Goal: Task Accomplishment & Management: Use online tool/utility

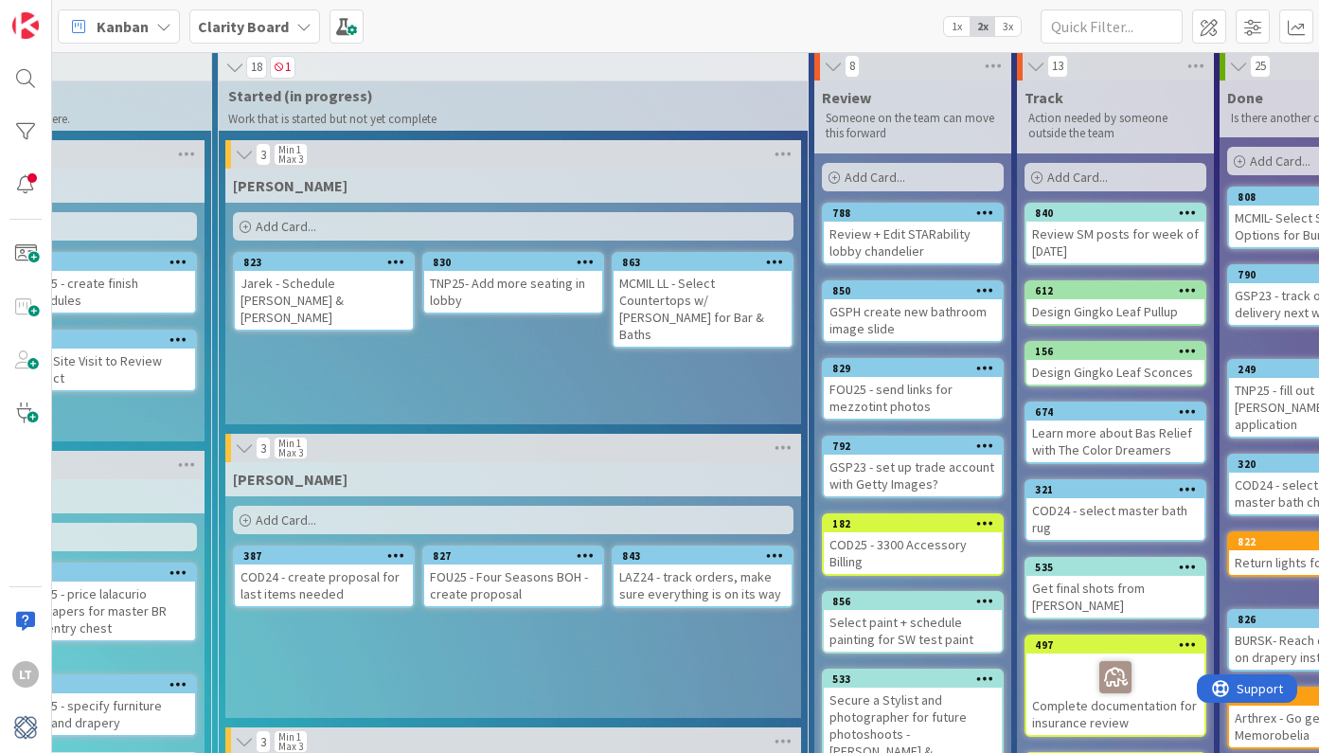
scroll to position [9, 1435]
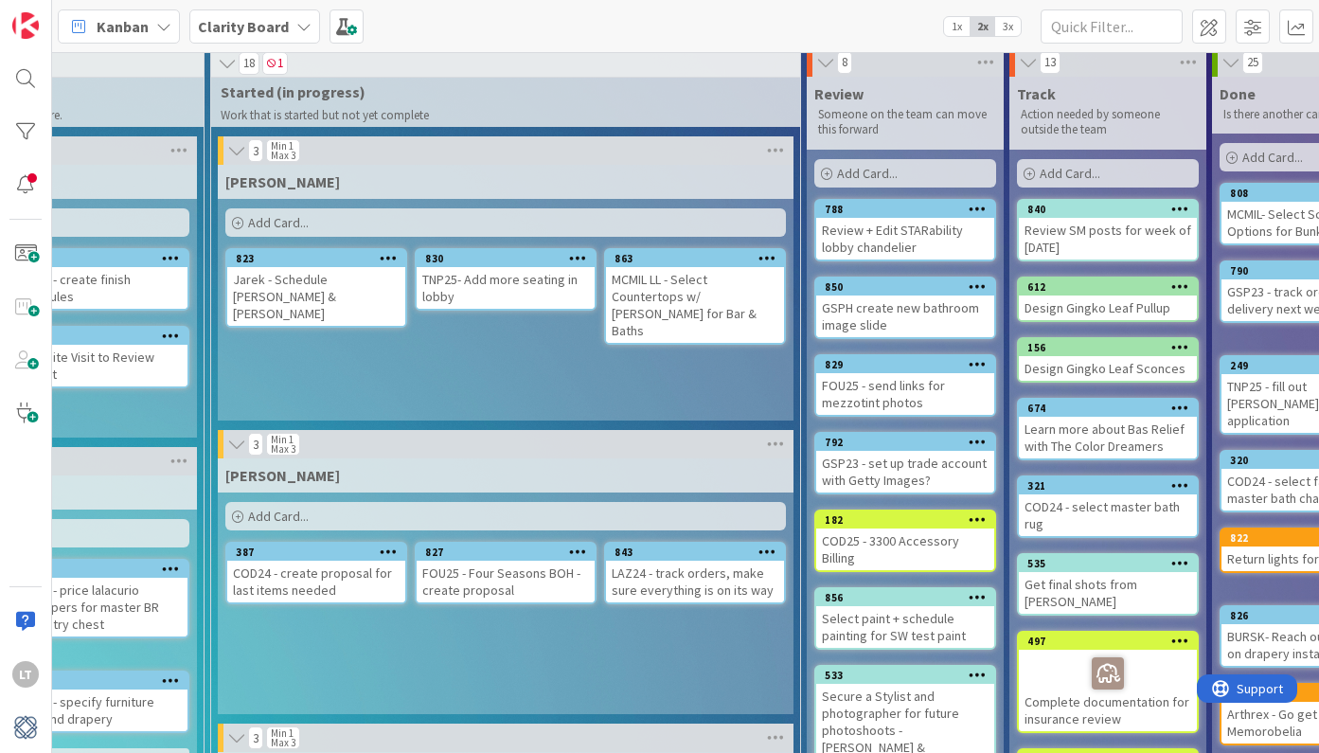
click at [285, 521] on span "Add Card..." at bounding box center [278, 516] width 61 height 17
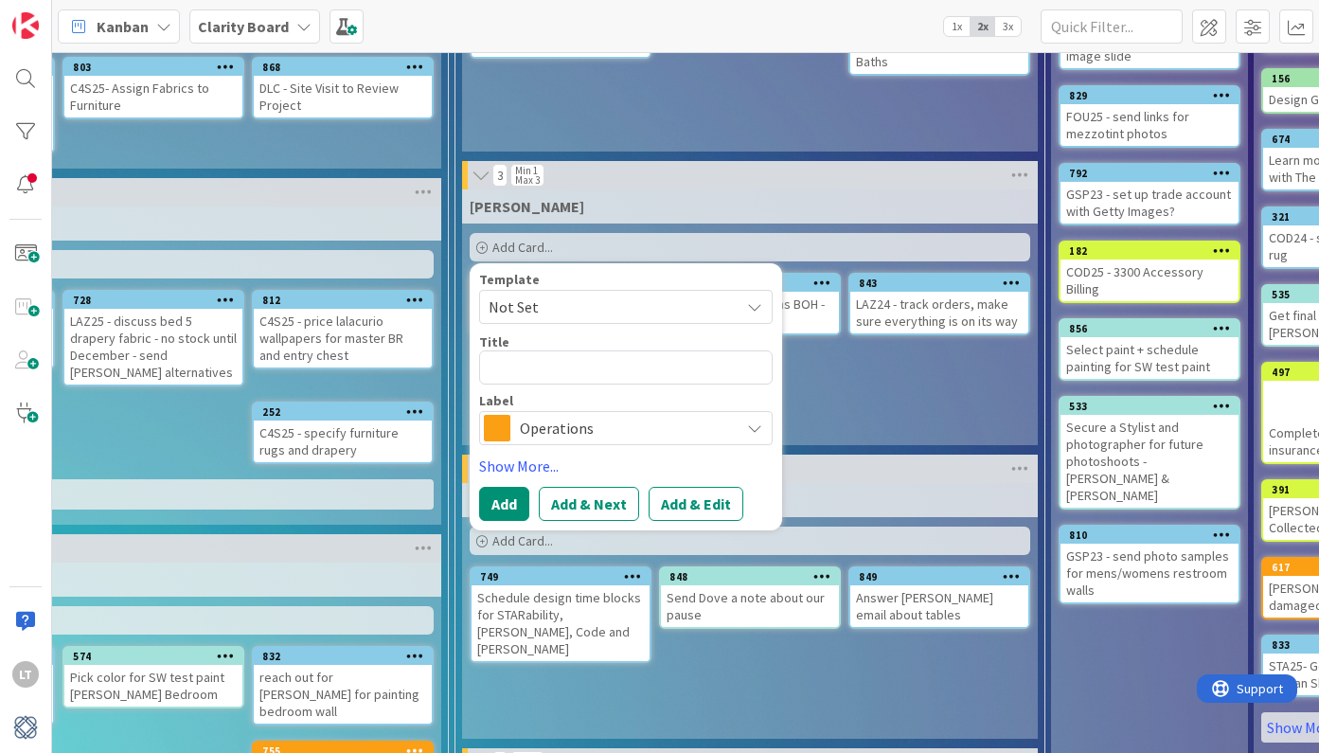
scroll to position [280, 1191]
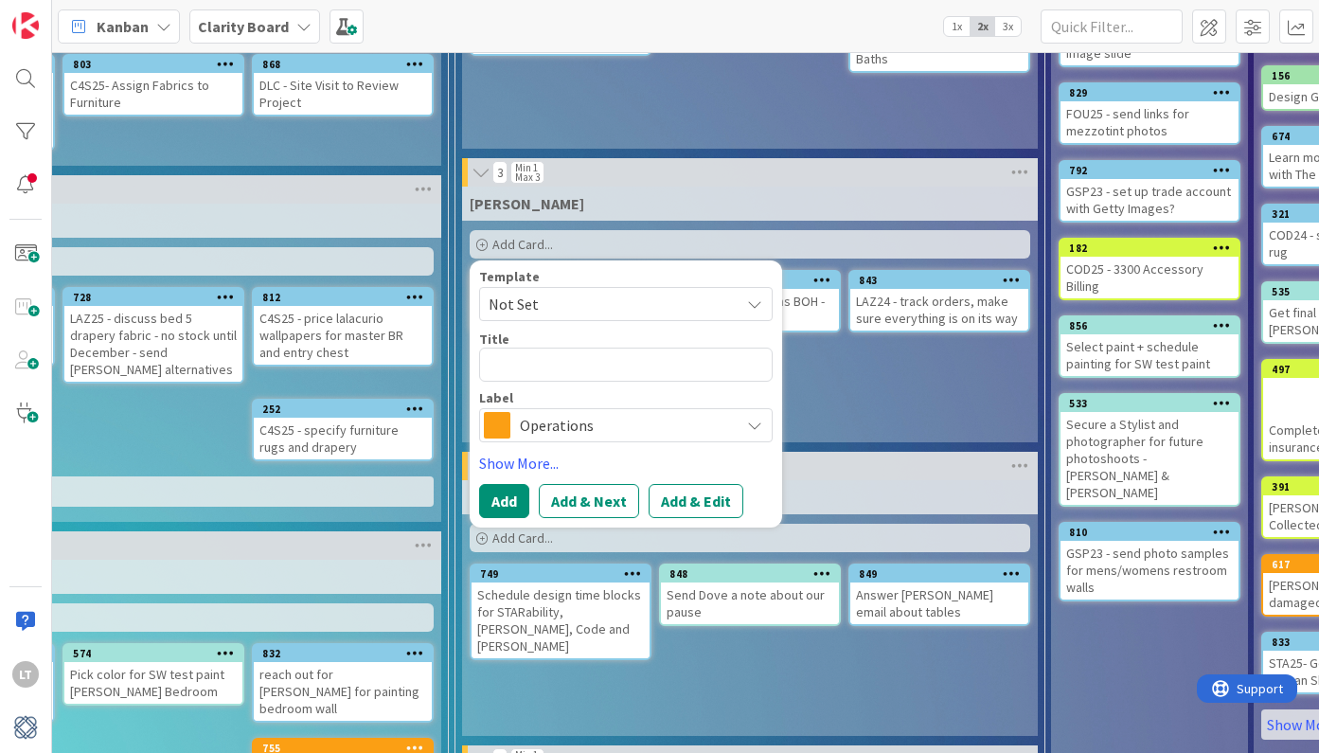
type textarea "x"
type textarea "s"
type textarea "x"
type textarea "S"
type textarea "x"
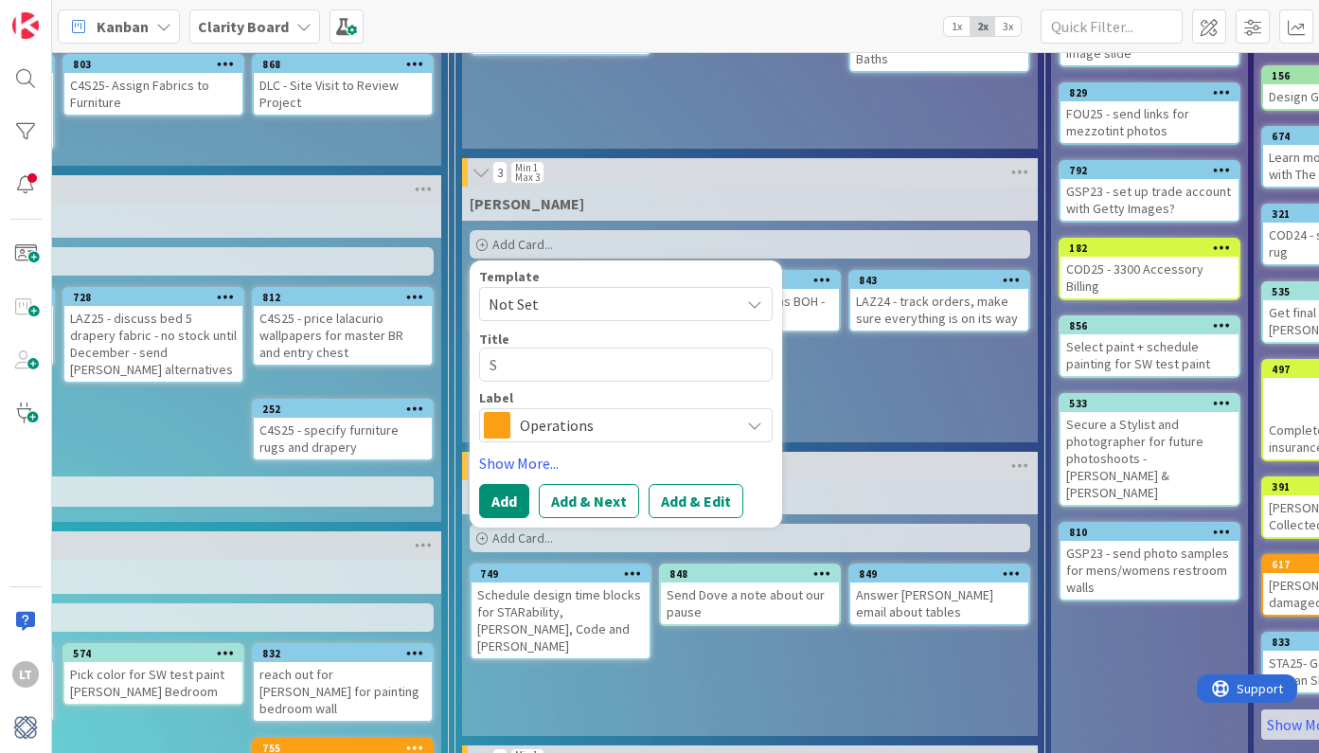
type textarea "SH"
type textarea "x"
type textarea "SHN"
type textarea "x"
type textarea "SH"
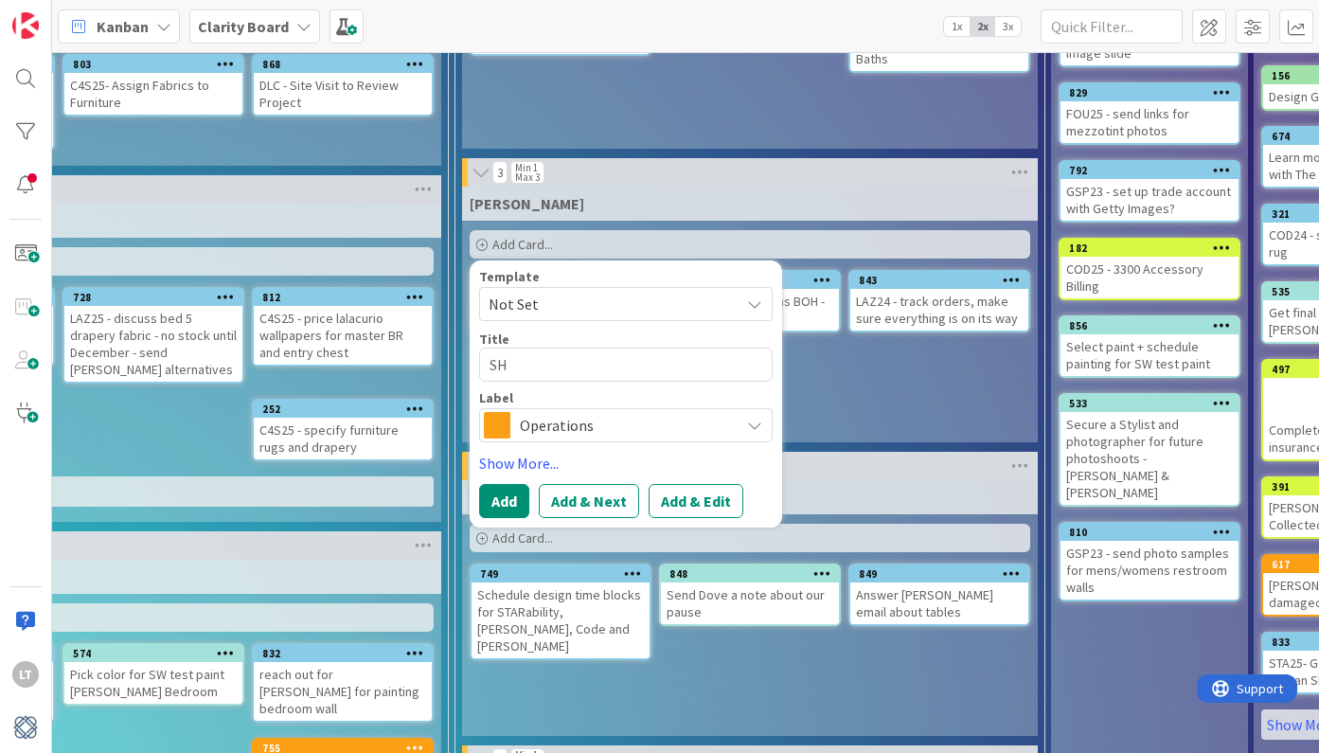
type textarea "x"
type textarea "SHM"
type textarea "x"
type textarea "SHM2"
type textarea "x"
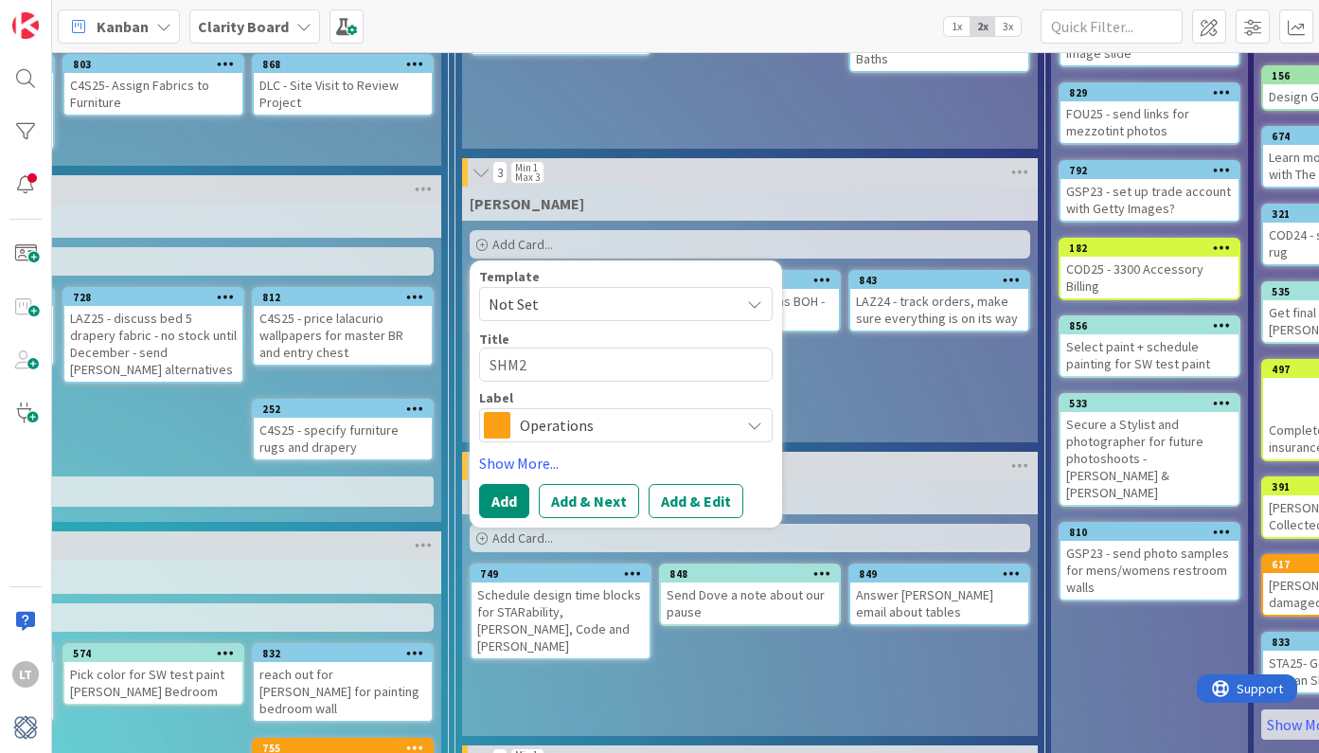
type textarea "SHM25"
type textarea "x"
type textarea "SHM25"
type textarea "x"
type textarea "SHM25 -"
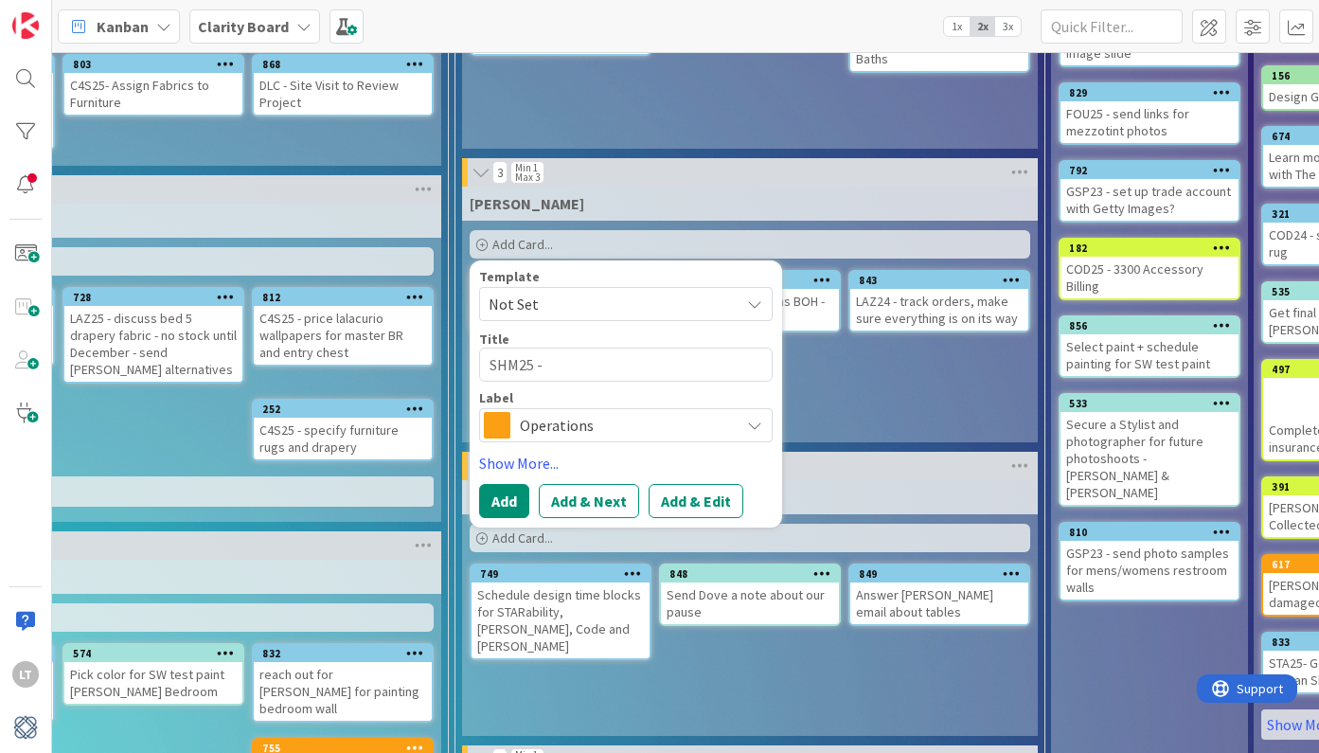
type textarea "x"
type textarea "SHM25 -"
type textarea "x"
type textarea "SHM25 - B"
type textarea "x"
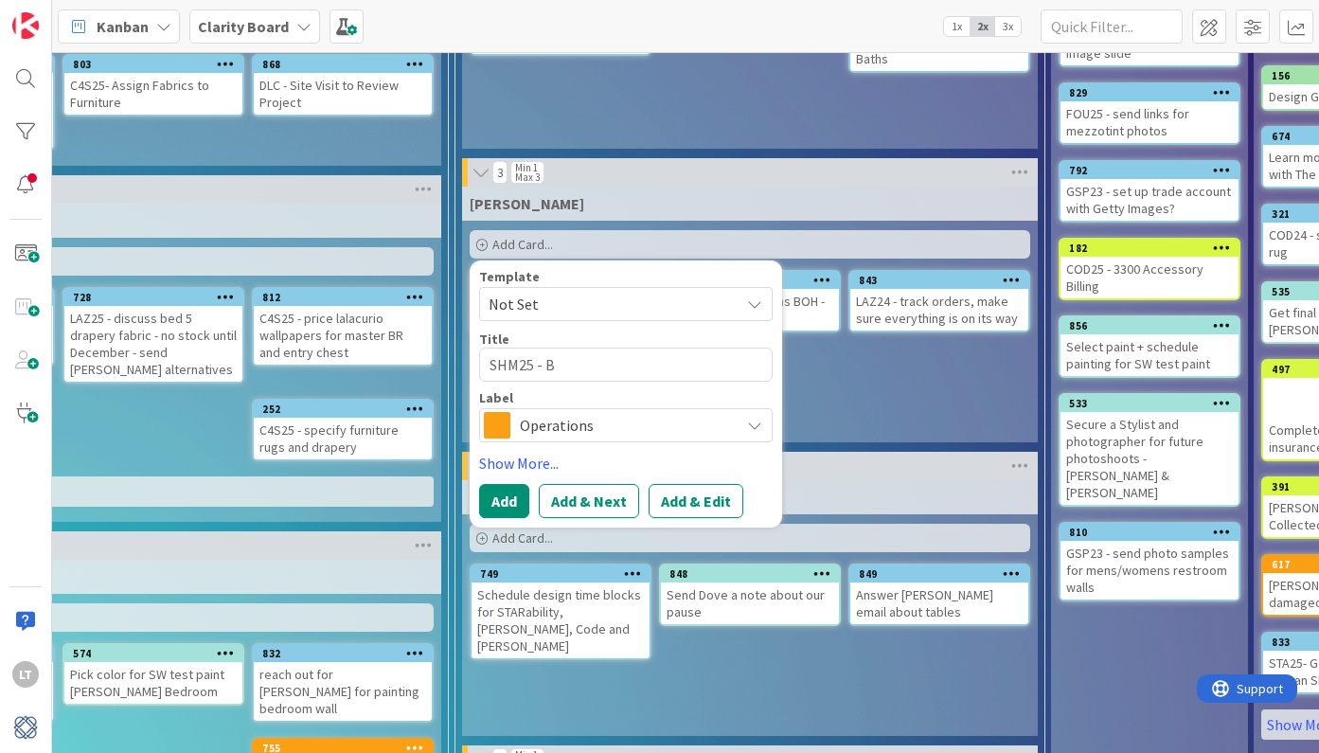
type textarea "SHM25 - BE"
type textarea "x"
type textarea "SHM25 - BEG"
type textarea "x"
type textarea "SHM25 - BEGI"
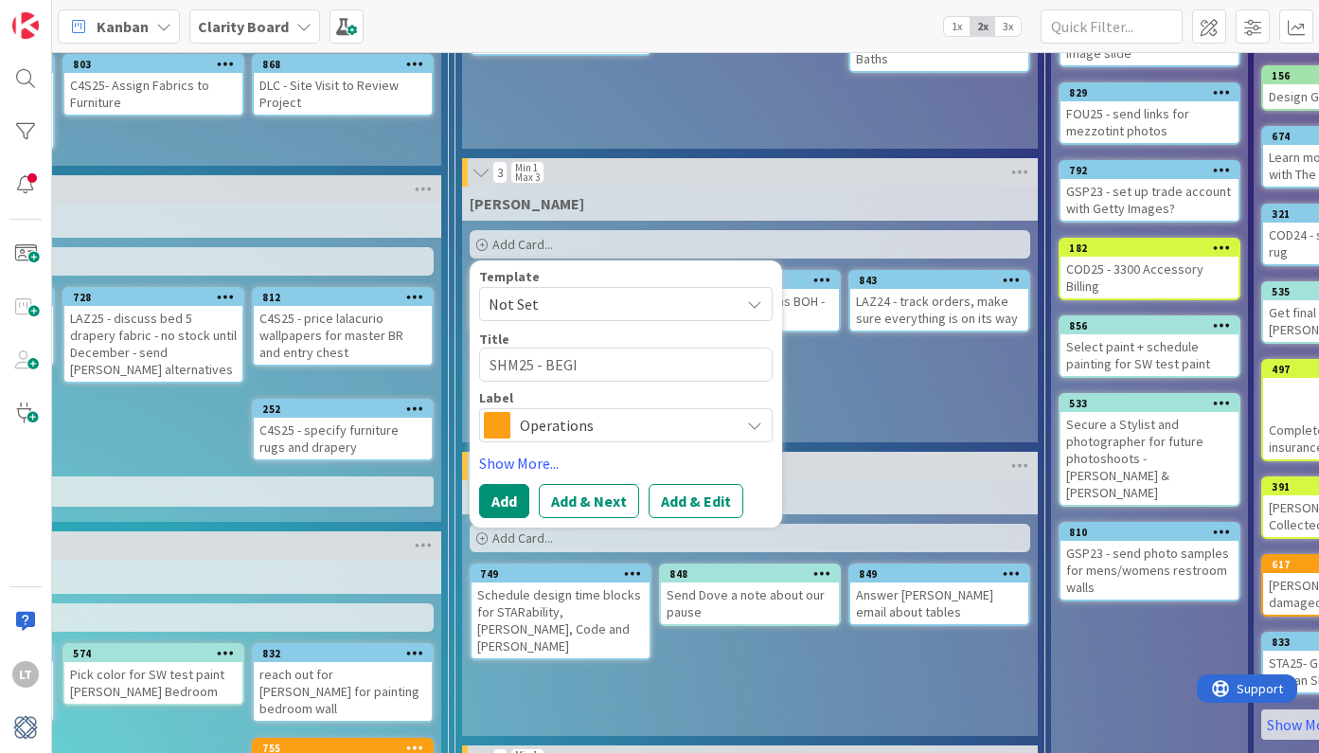
type textarea "x"
type textarea "SHM25 - BEGIN"
type textarea "x"
type textarea "SHM25 - BEGI"
type textarea "x"
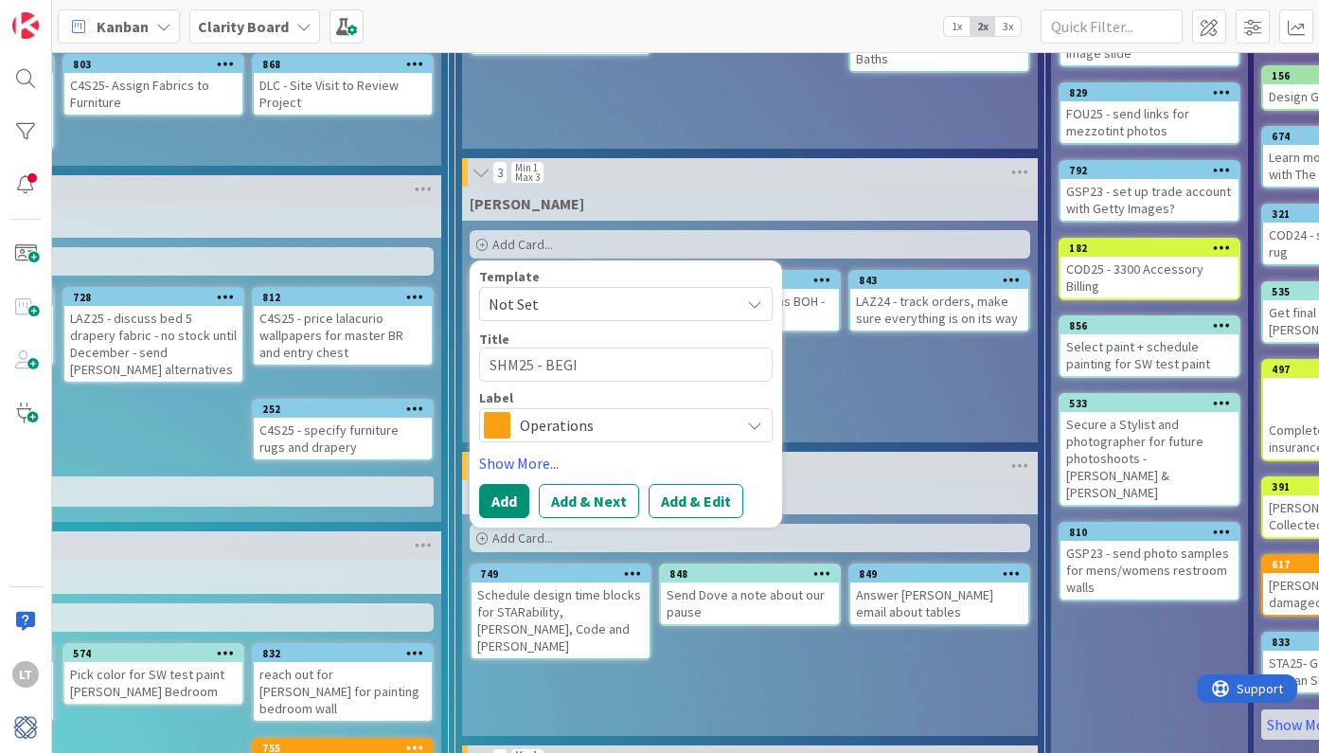
type textarea "SHM25 - BEG"
type textarea "x"
type textarea "SHM25 - BE"
type textarea "x"
type textarea "SHM25 - B"
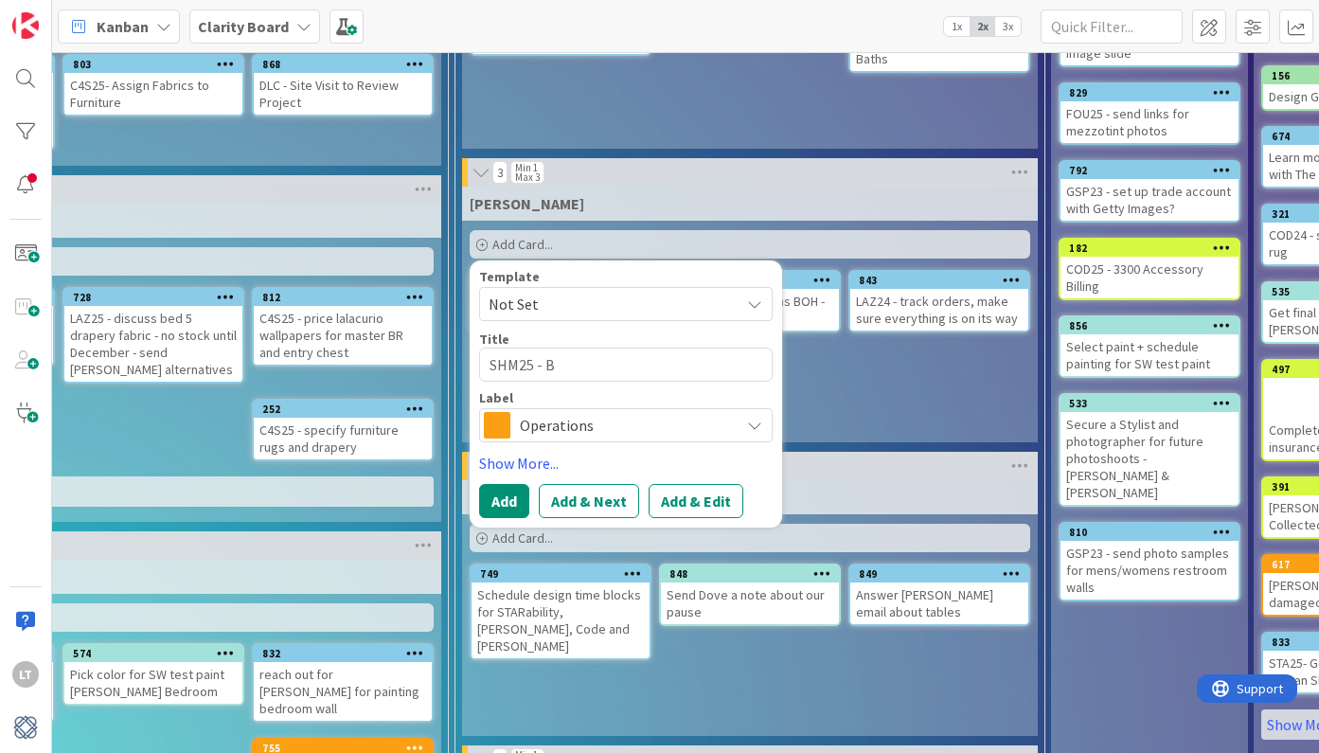
type textarea "x"
type textarea "SHM25 -"
type textarea "x"
type textarea "SHM25 - b"
type textarea "x"
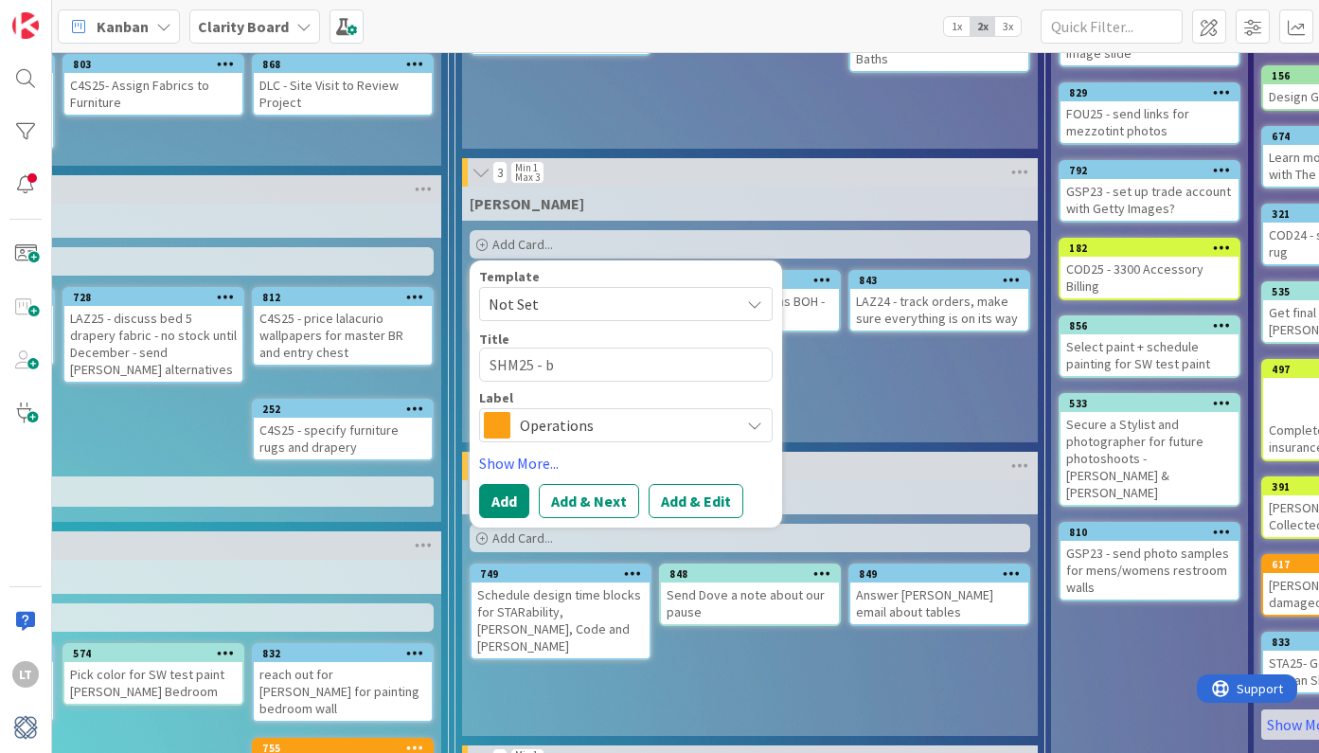
type textarea "SHM25 - be"
type textarea "x"
type textarea "SHM25 - beg"
type textarea "x"
type textarea "SHM25 - begi"
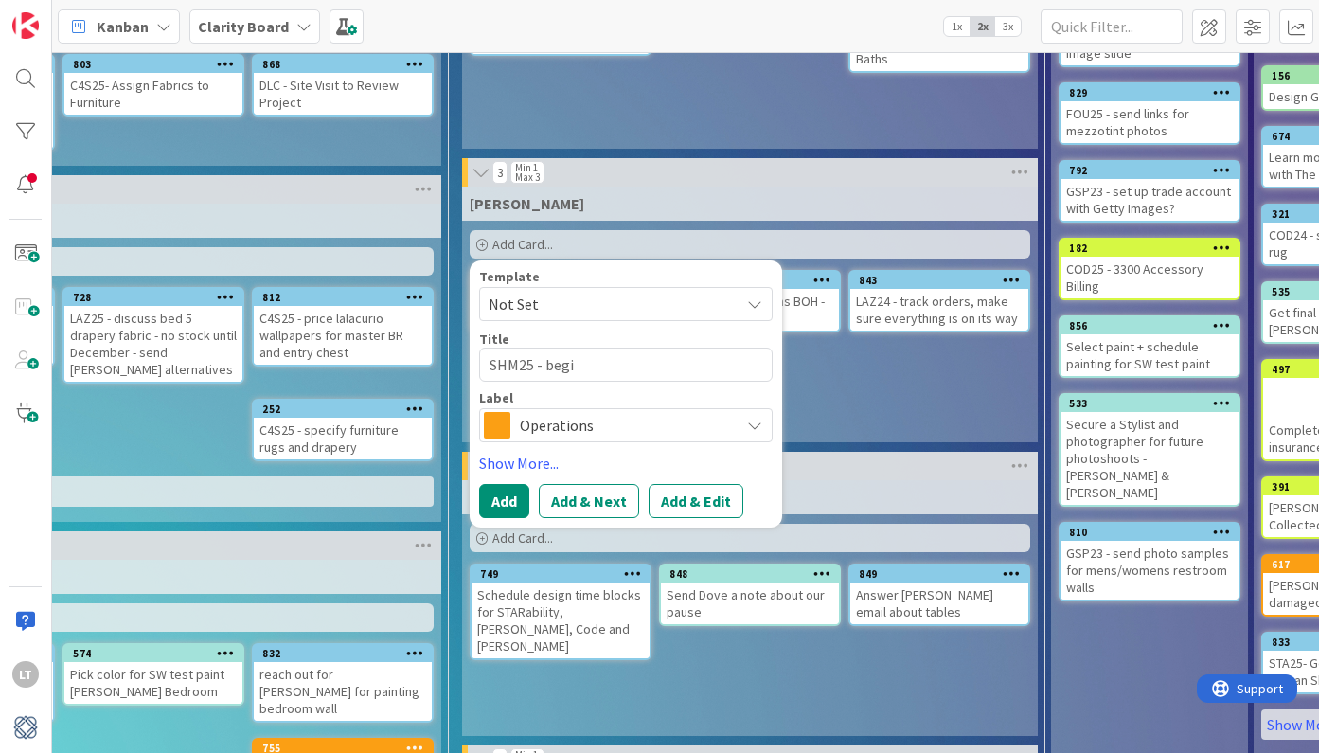
type textarea "x"
type textarea "SHM25 - begin"
type textarea "x"
type textarea "SHM25 - begin"
type textarea "x"
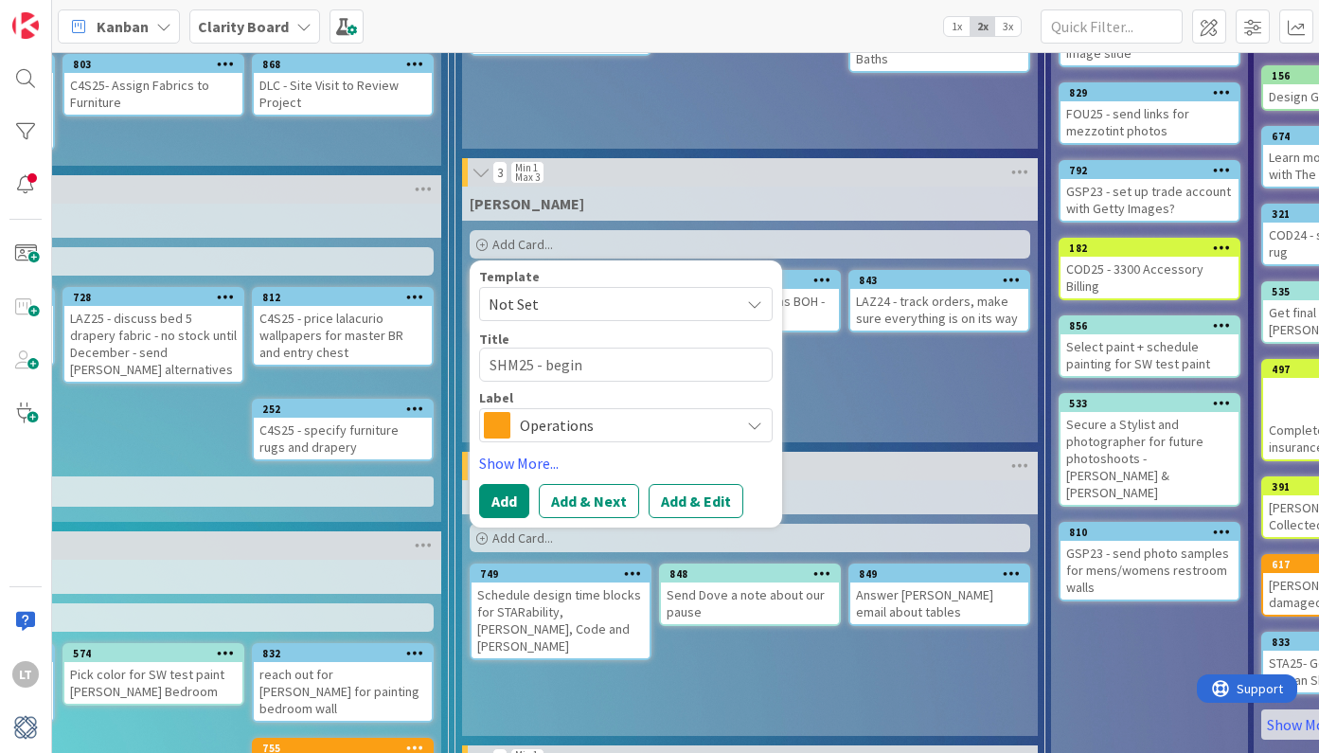
type textarea "SHM25 - begin"
type textarea "x"
type textarea "SHM25 - begi"
type textarea "x"
type textarea "SHM25 - beg"
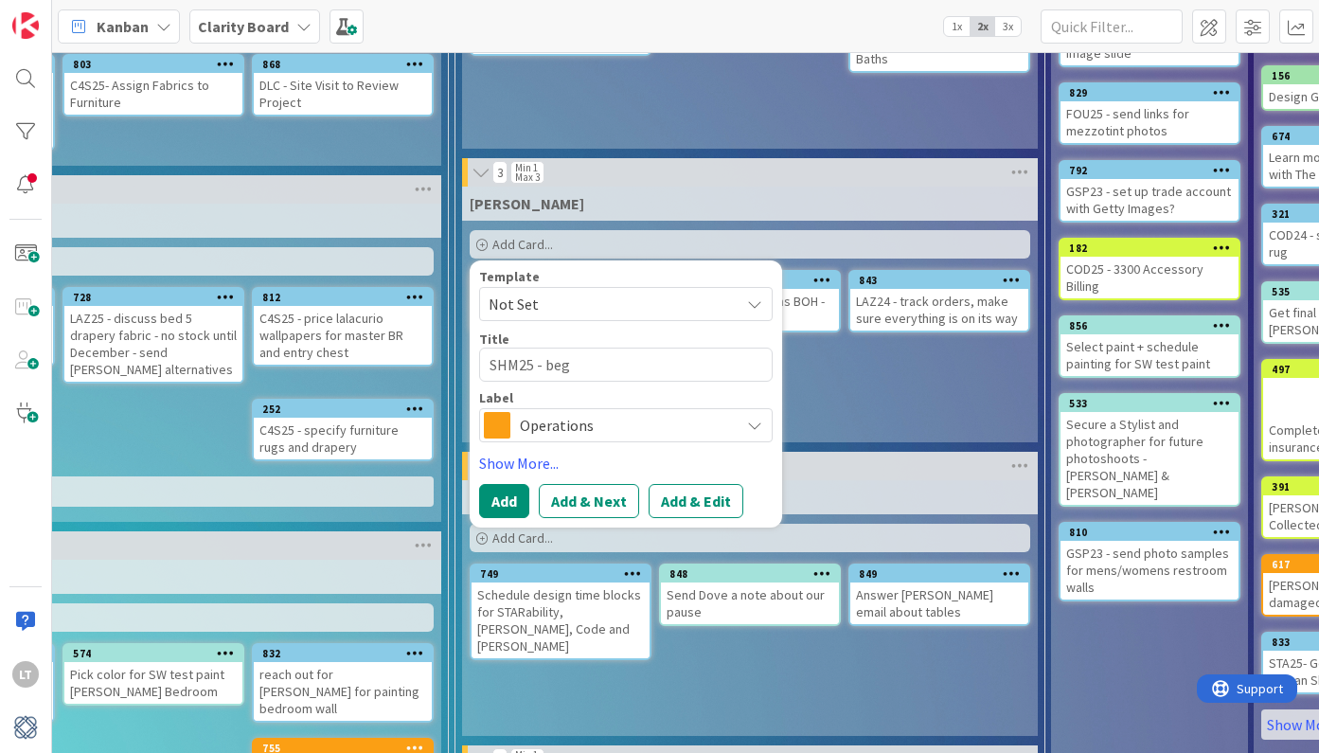
type textarea "x"
type textarea "SHM25 - be"
type textarea "x"
type textarea "SHM25 - b"
type textarea "x"
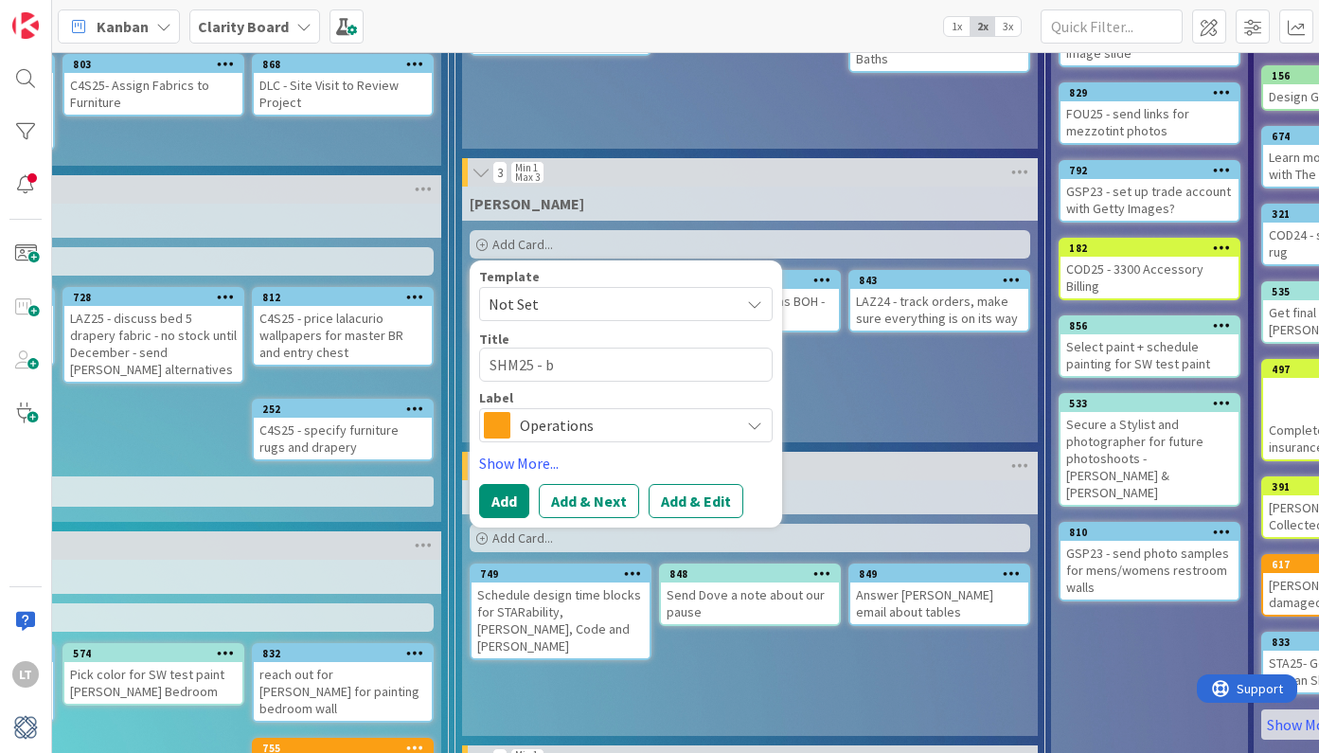
type textarea "SHM25 -"
type textarea "x"
type textarea "SHM25 - g"
type textarea "x"
type textarea "SHM25 - ga"
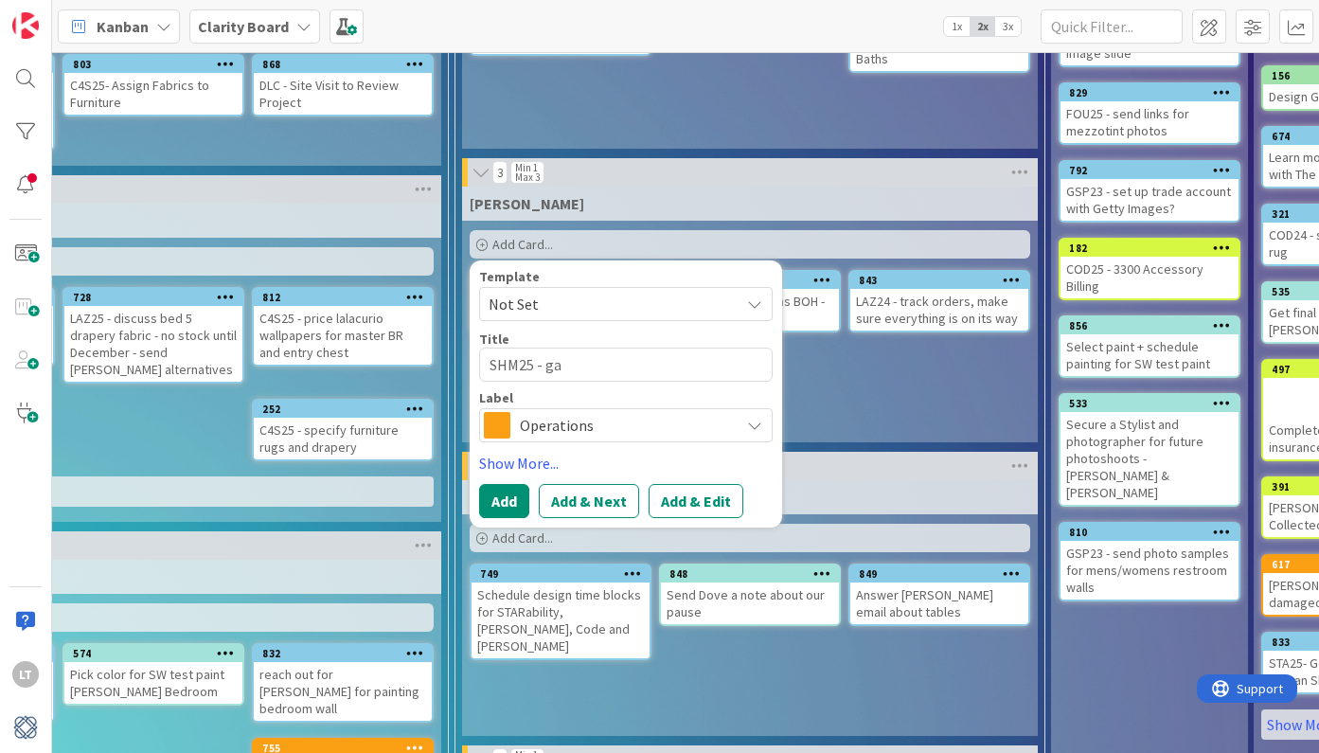
type textarea "x"
type textarea "SHM25 - gat"
type textarea "x"
type textarea "SHM25 - gath"
type textarea "x"
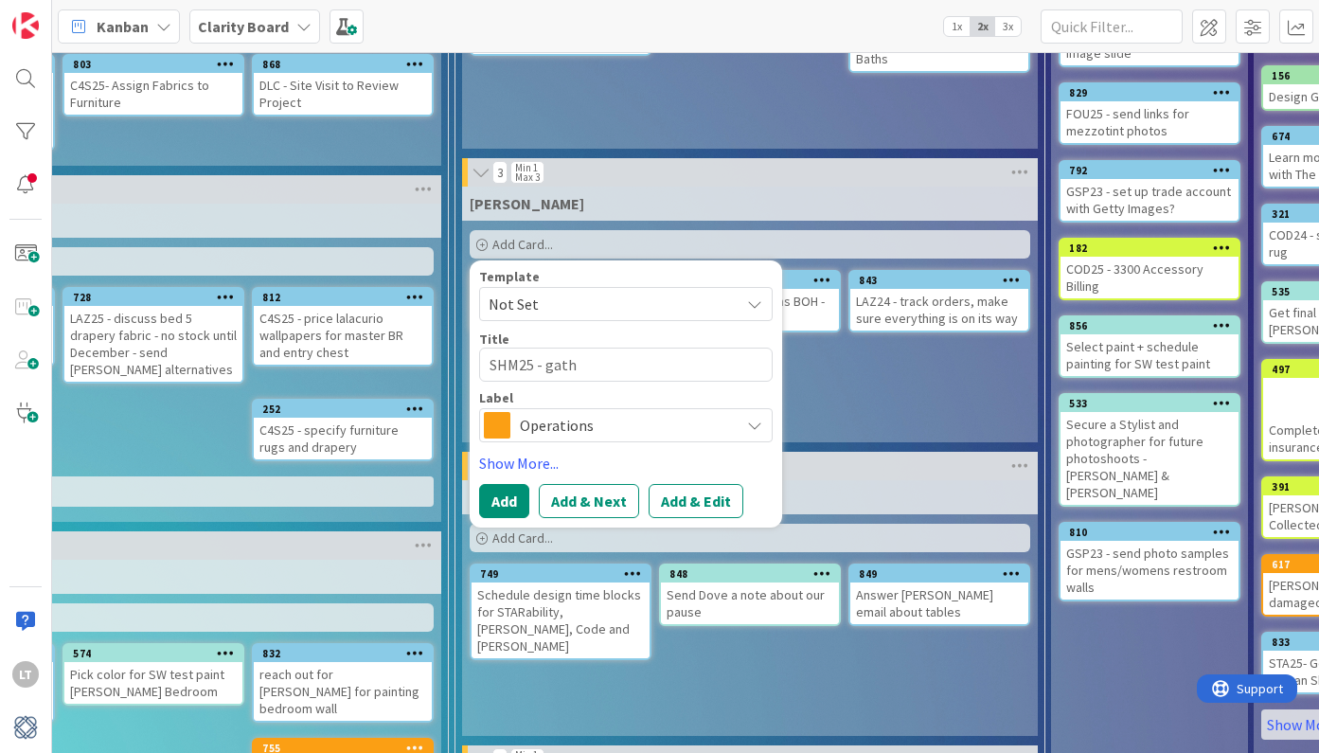
type textarea "SHM25 - gathe"
type textarea "x"
type textarea "SHM25 - gather"
type textarea "x"
type textarea "SHM25 - gather"
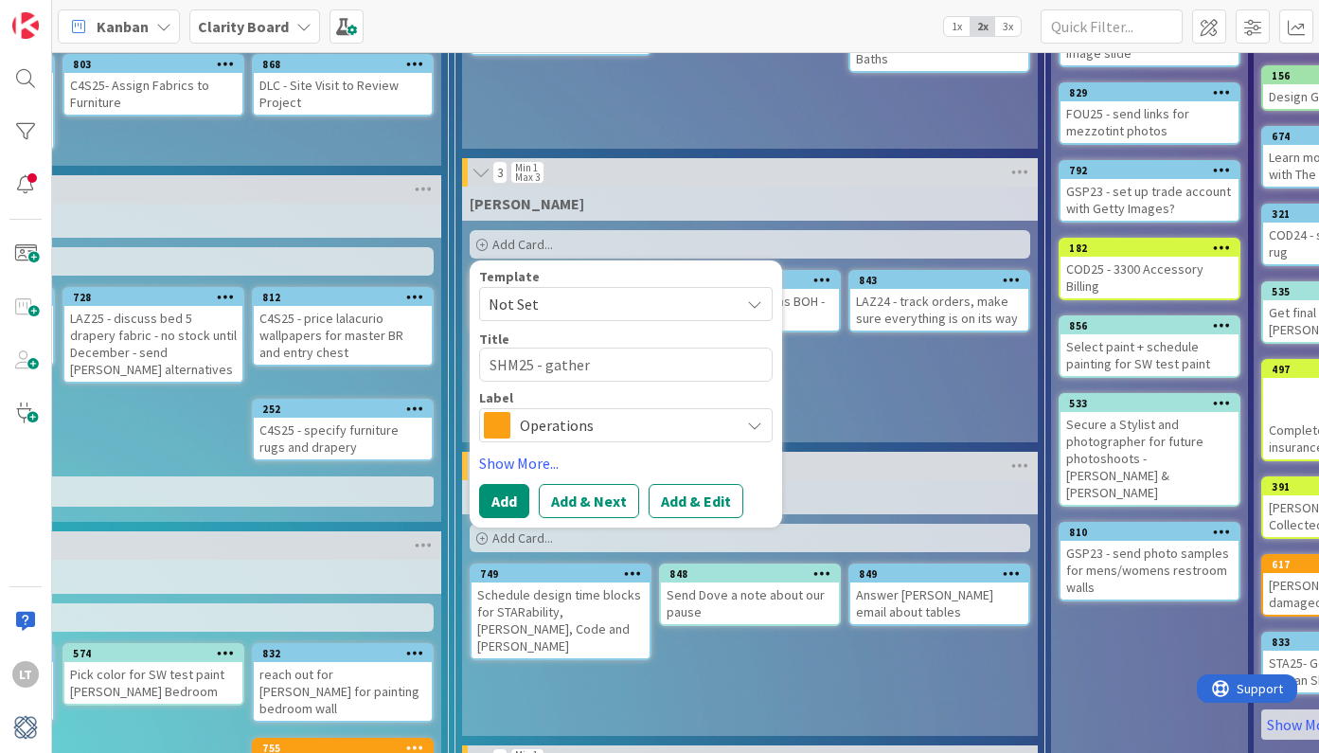
type textarea "x"
type textarea "SHM25 - gather i"
type textarea "x"
type textarea "SHM25 - gather in"
type textarea "x"
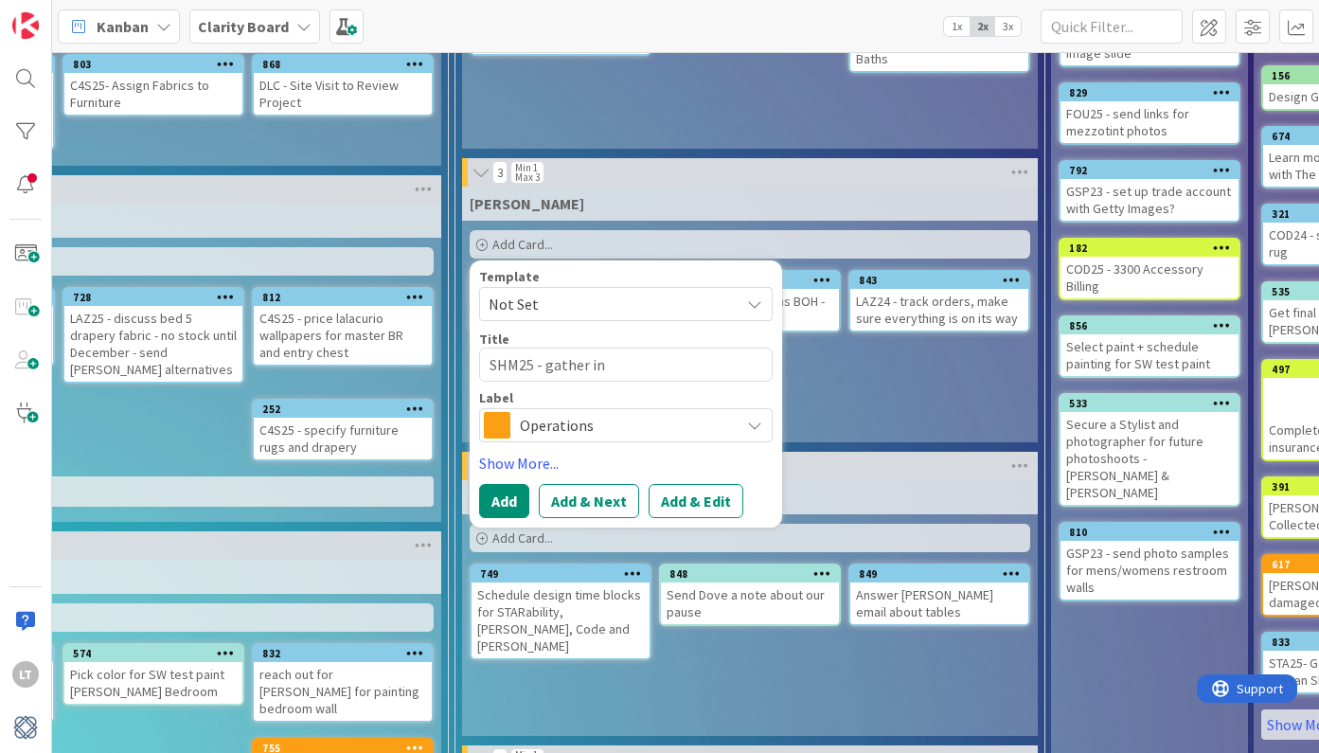
type textarea "SHM25 - gather ini"
type textarea "x"
type textarea "SHM25 - gather init"
type textarea "x"
type textarea "SHM25 - gather initi"
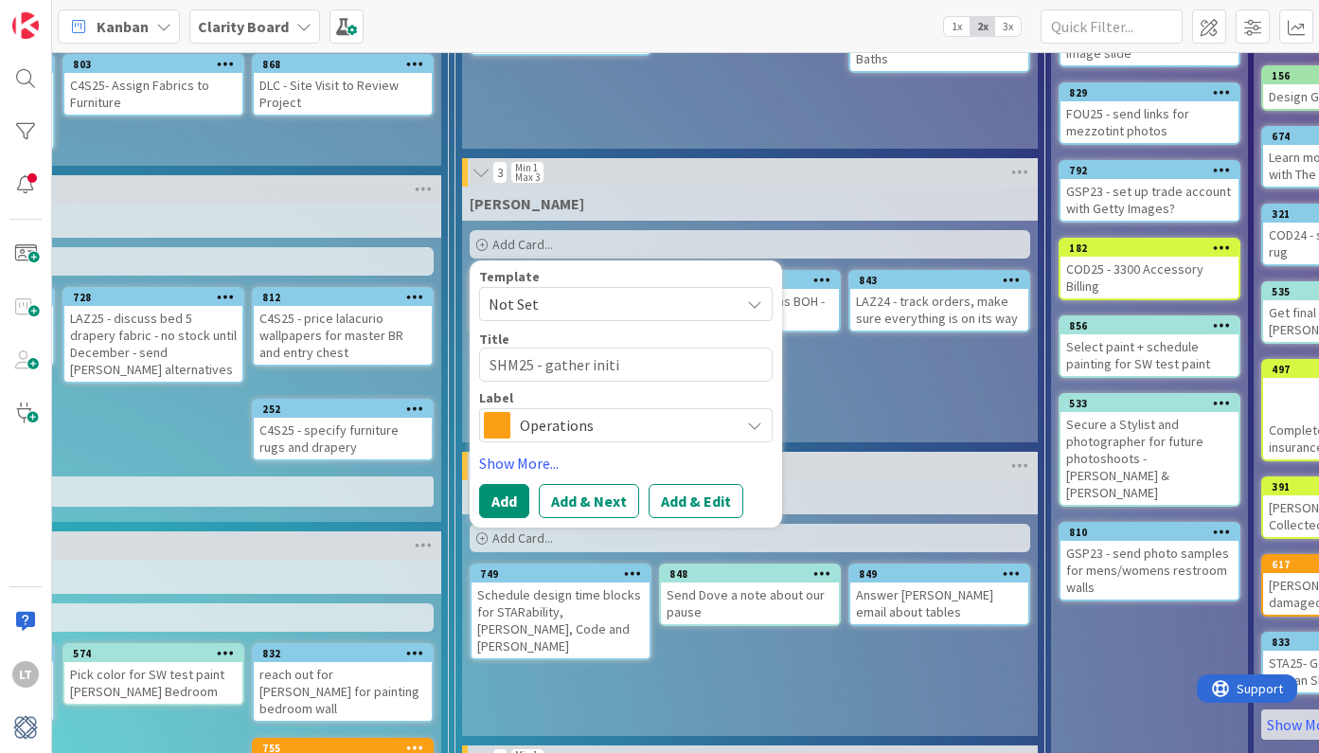
type textarea "x"
type textarea "SHM25 - gather initia"
type textarea "x"
type textarea "SHM25 - gather initial"
type textarea "x"
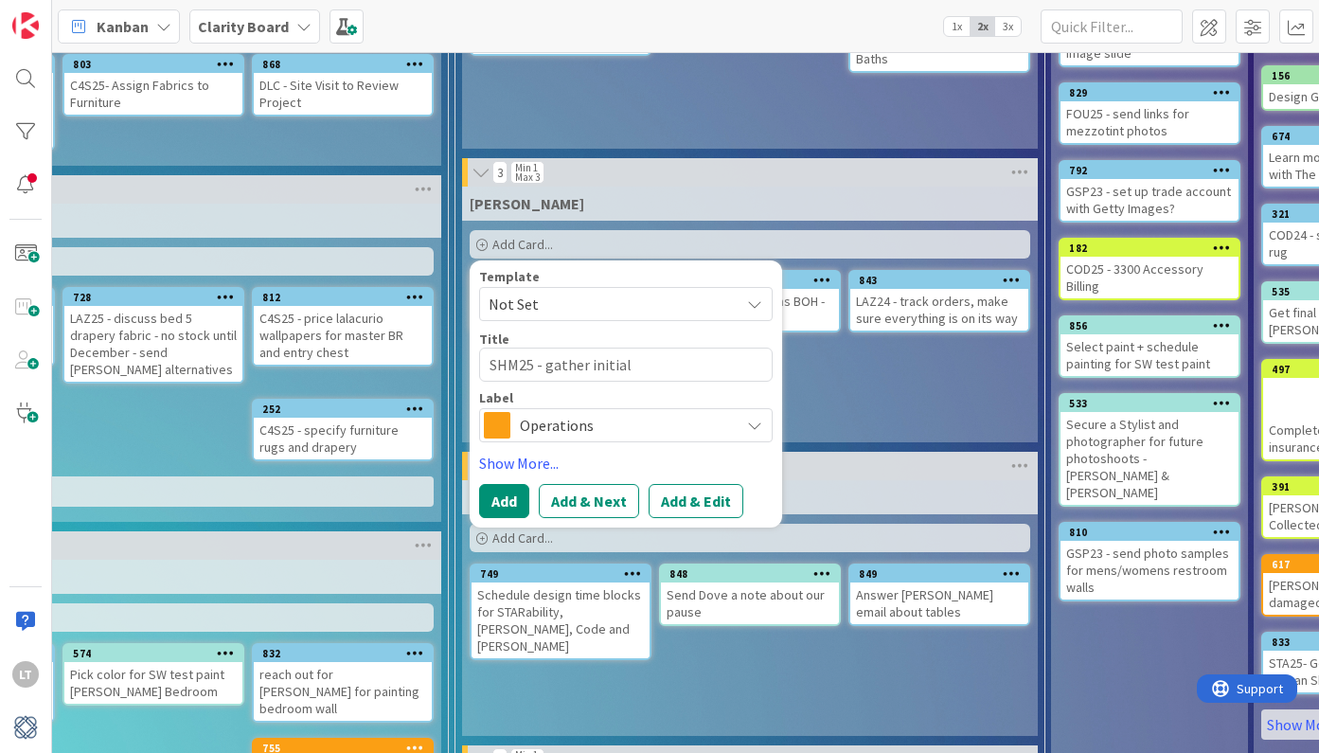
type textarea "SHM25 - gather initial"
type textarea "x"
type textarea "SHM25 - gather initial p"
type textarea "x"
type textarea "SHM25 - gather initial pr"
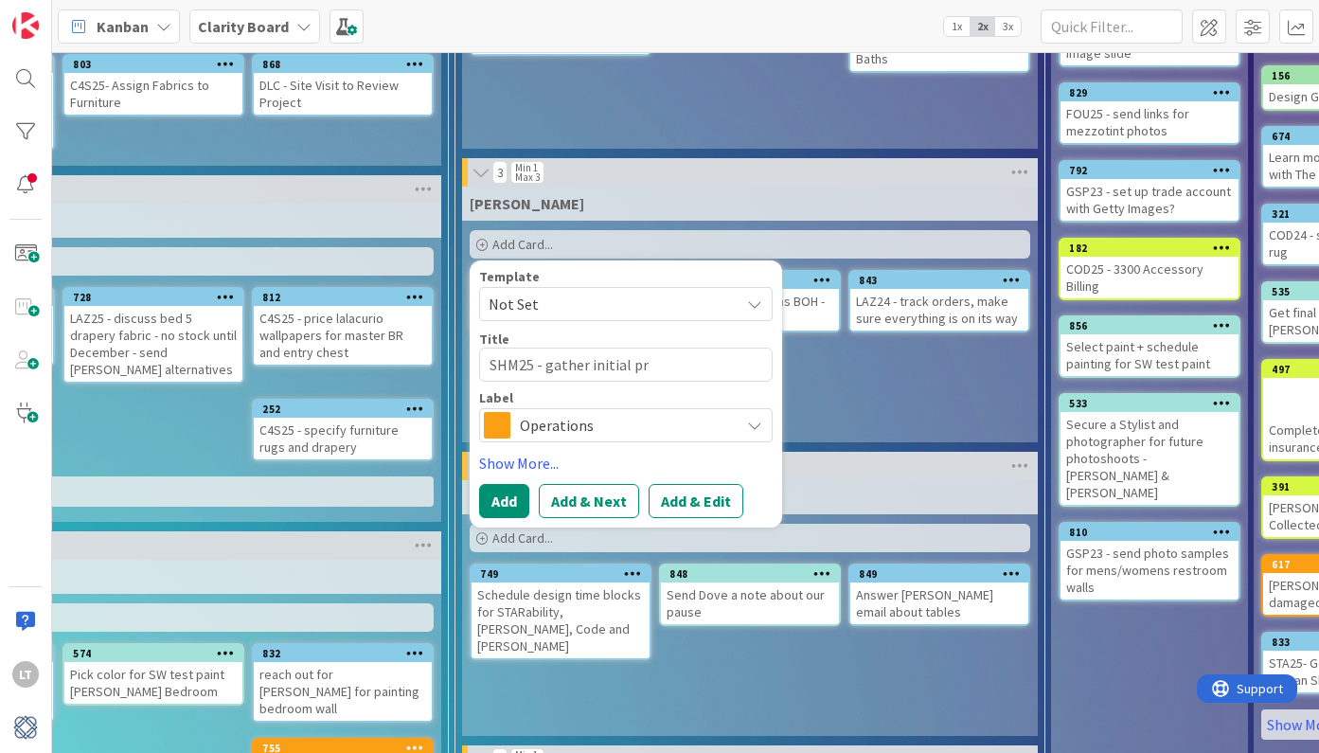
type textarea "x"
type textarea "SHM25 - gather initial pri"
type textarea "x"
type textarea "SHM25 - gather initial pric"
type textarea "x"
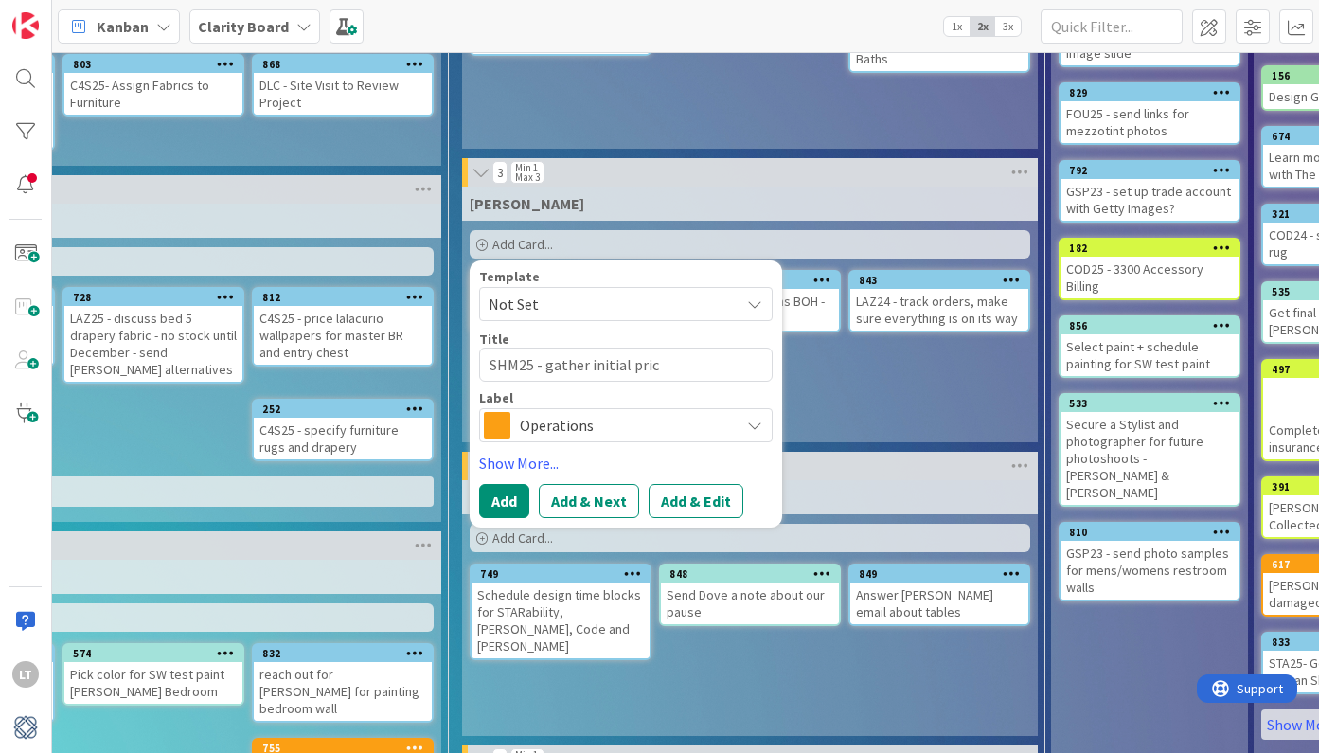
type textarea "SHM25 - gather initial prici"
type textarea "x"
type textarea "SHM25 - gather initial pricin"
type textarea "x"
type textarea "SHM25 - gather initial pricing"
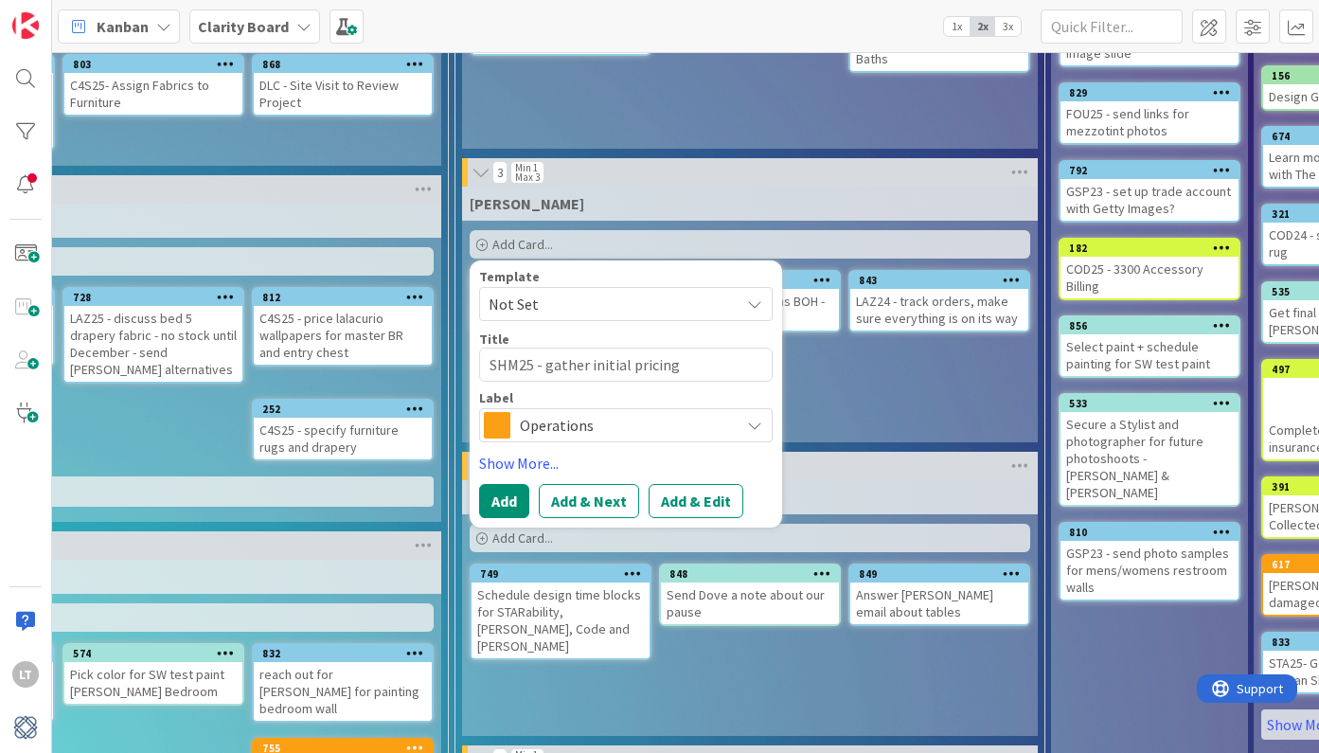
click at [632, 426] on span "Operations" at bounding box center [625, 425] width 210 height 27
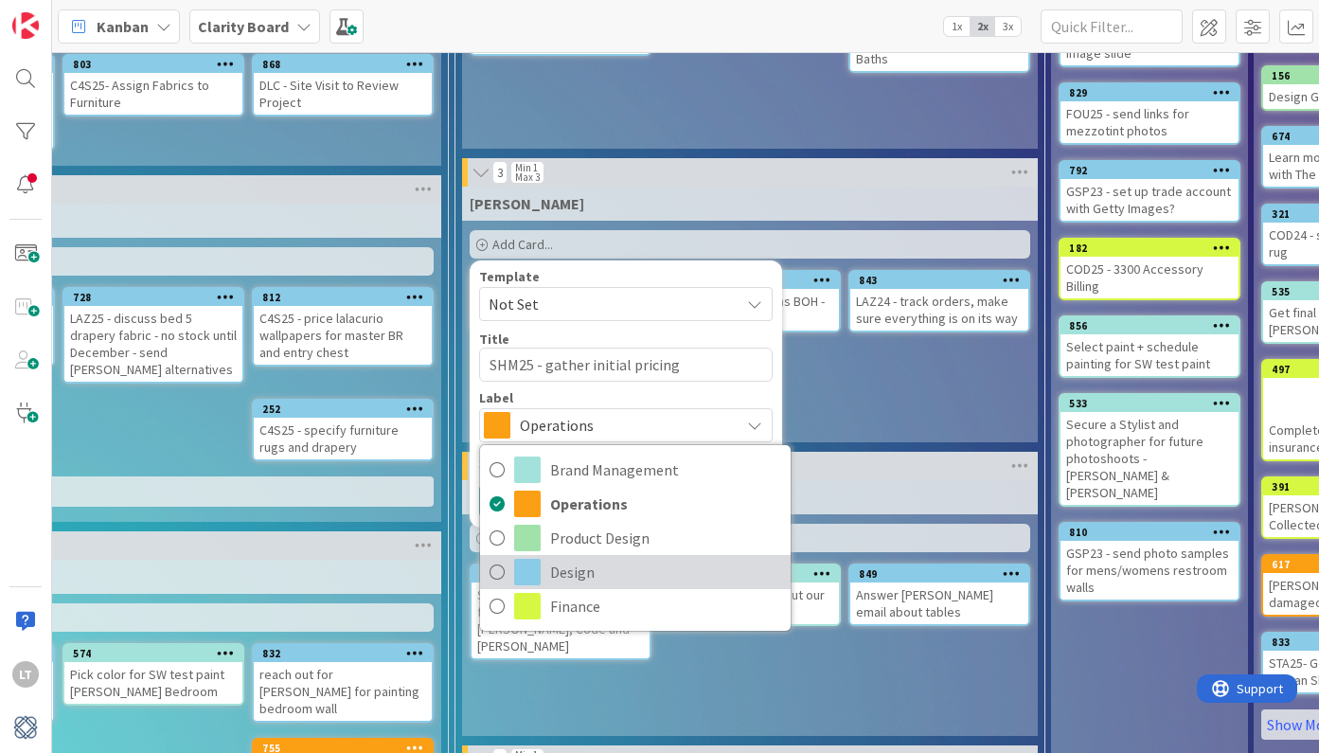
click at [574, 568] on span "Design" at bounding box center [665, 572] width 231 height 28
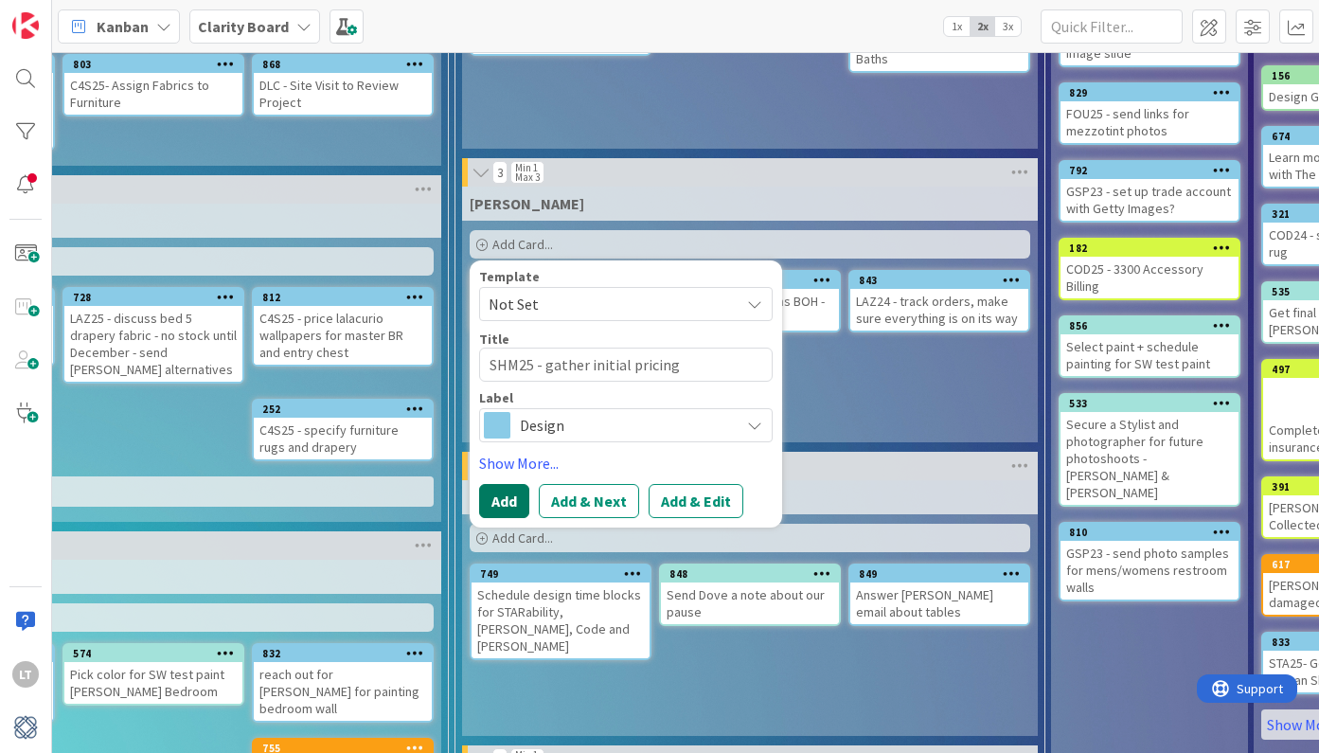
click at [501, 497] on button "Add" at bounding box center [504, 501] width 50 height 34
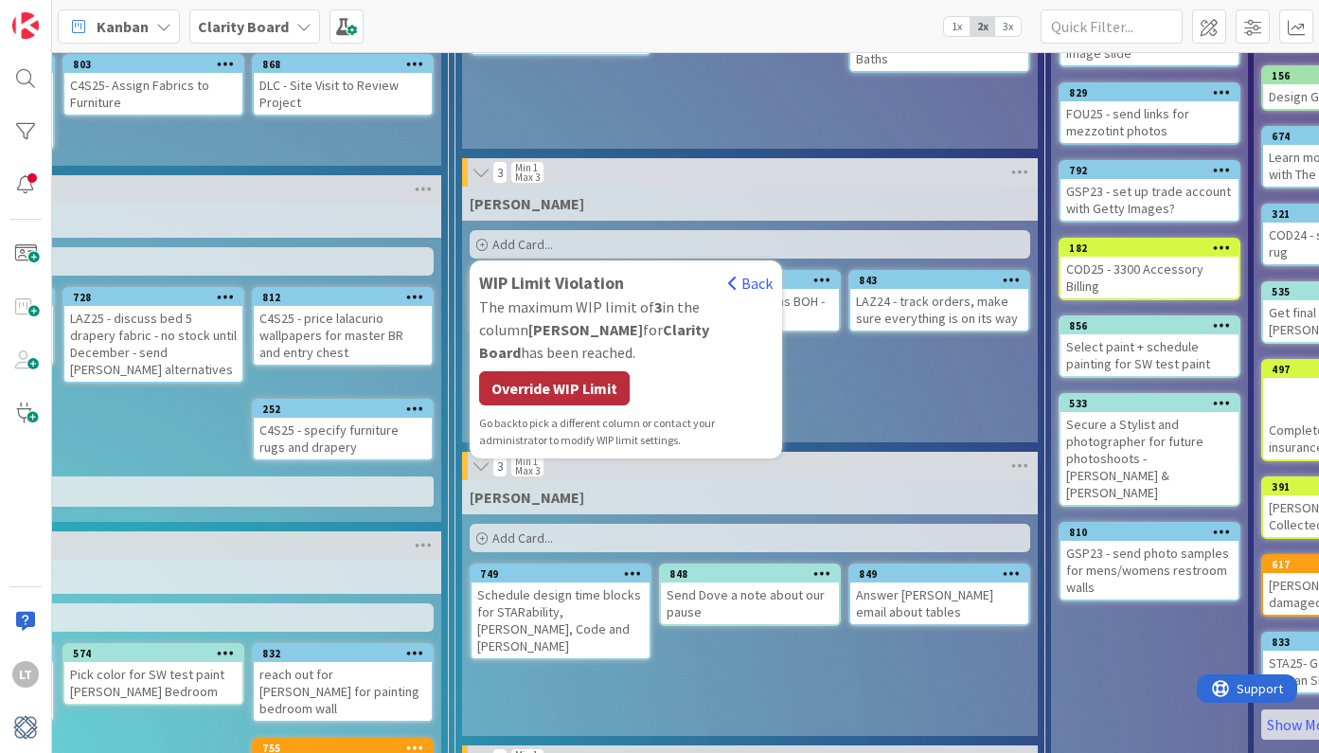
click at [582, 371] on div "Override WIP Limit" at bounding box center [554, 388] width 151 height 34
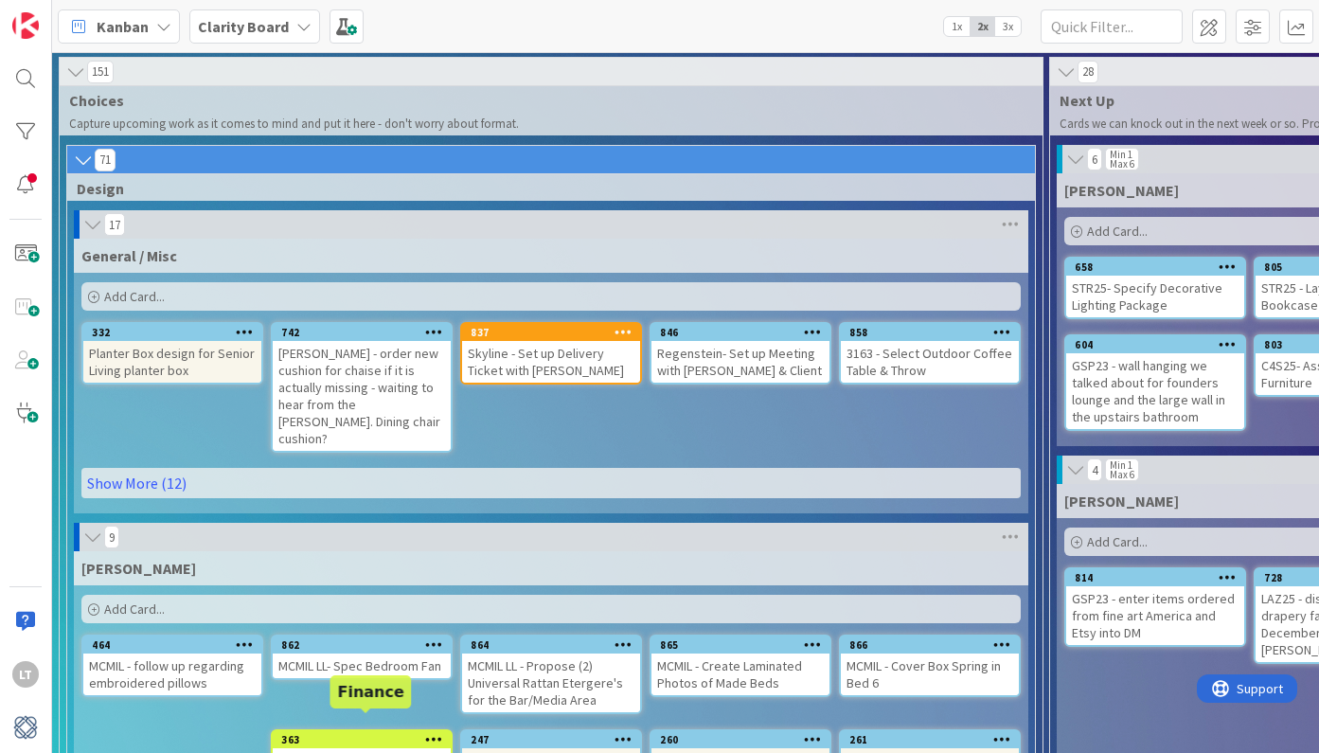
scroll to position [0, 0]
click at [135, 294] on span "Add Card..." at bounding box center [134, 296] width 61 height 17
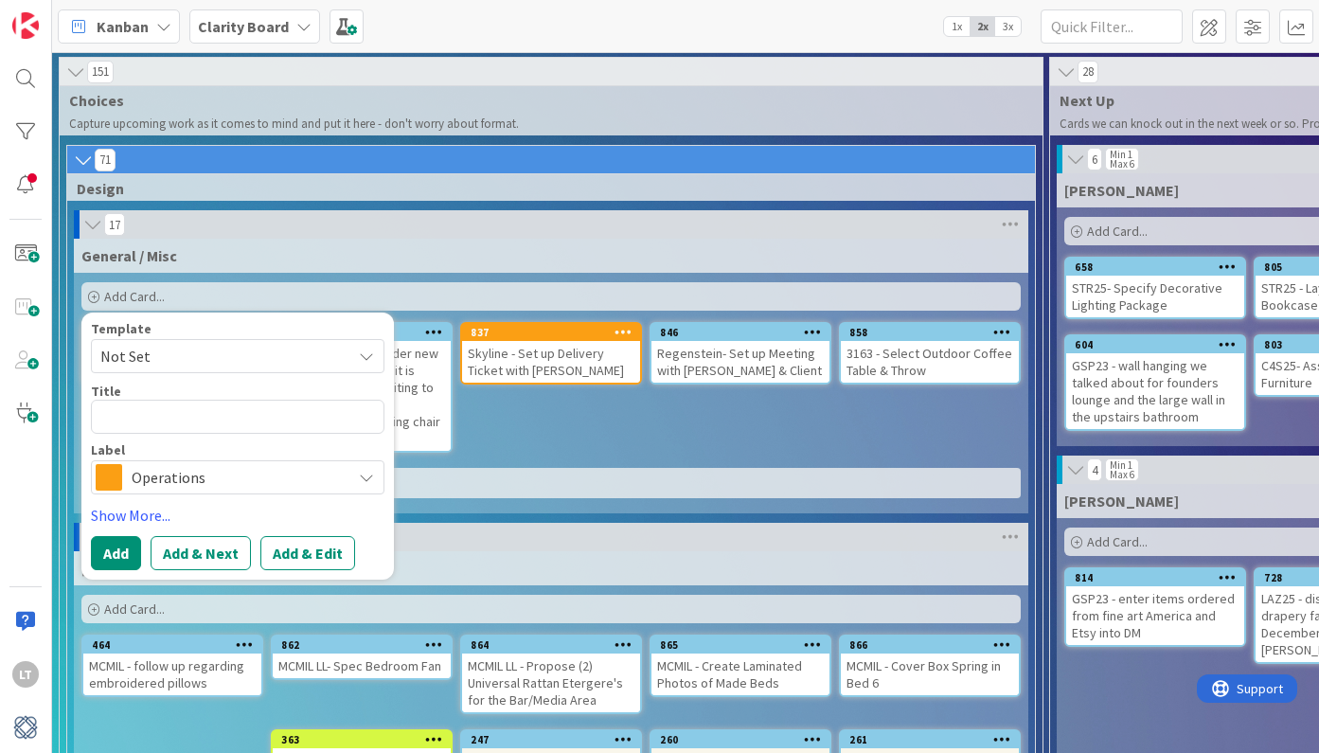
type textarea "x"
type textarea "S"
type textarea "x"
type textarea "SW"
type textarea "x"
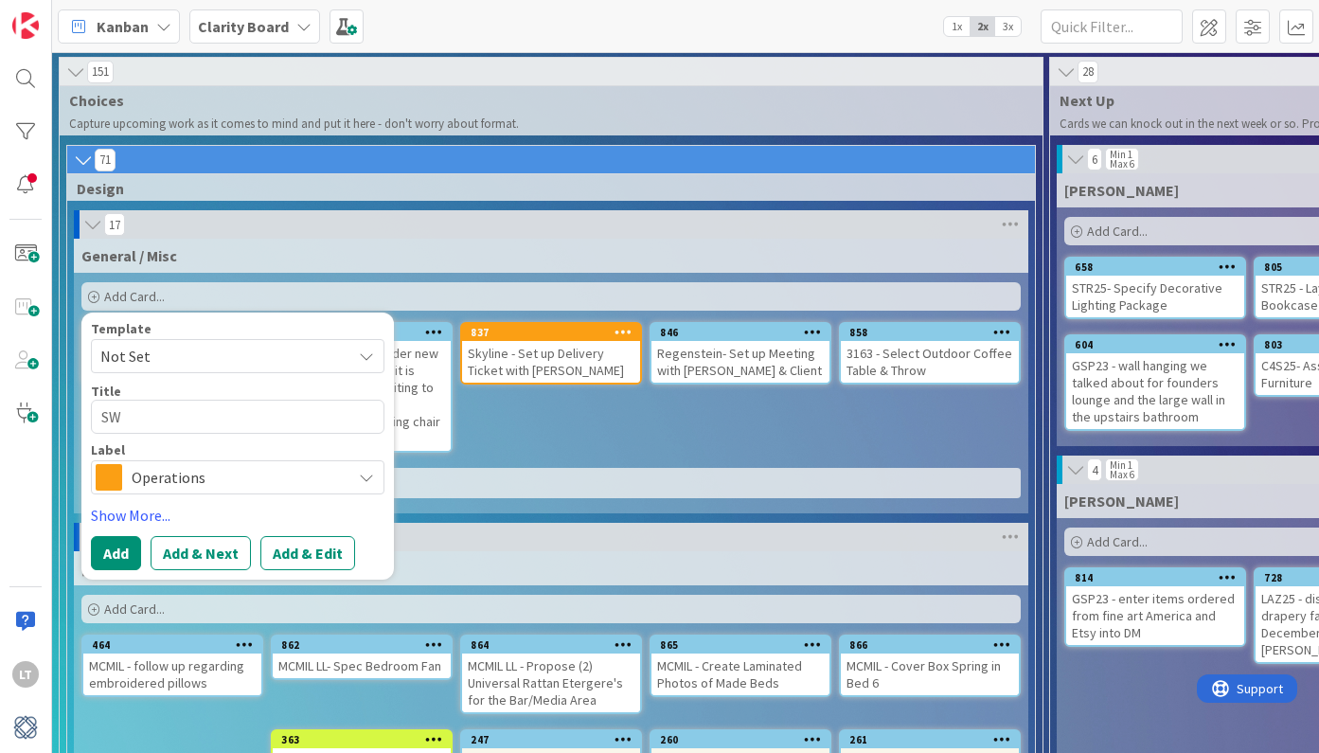
type textarea "SWE"
type textarea "x"
type textarea "SWEE"
type textarea "x"
type textarea "[PERSON_NAME]"
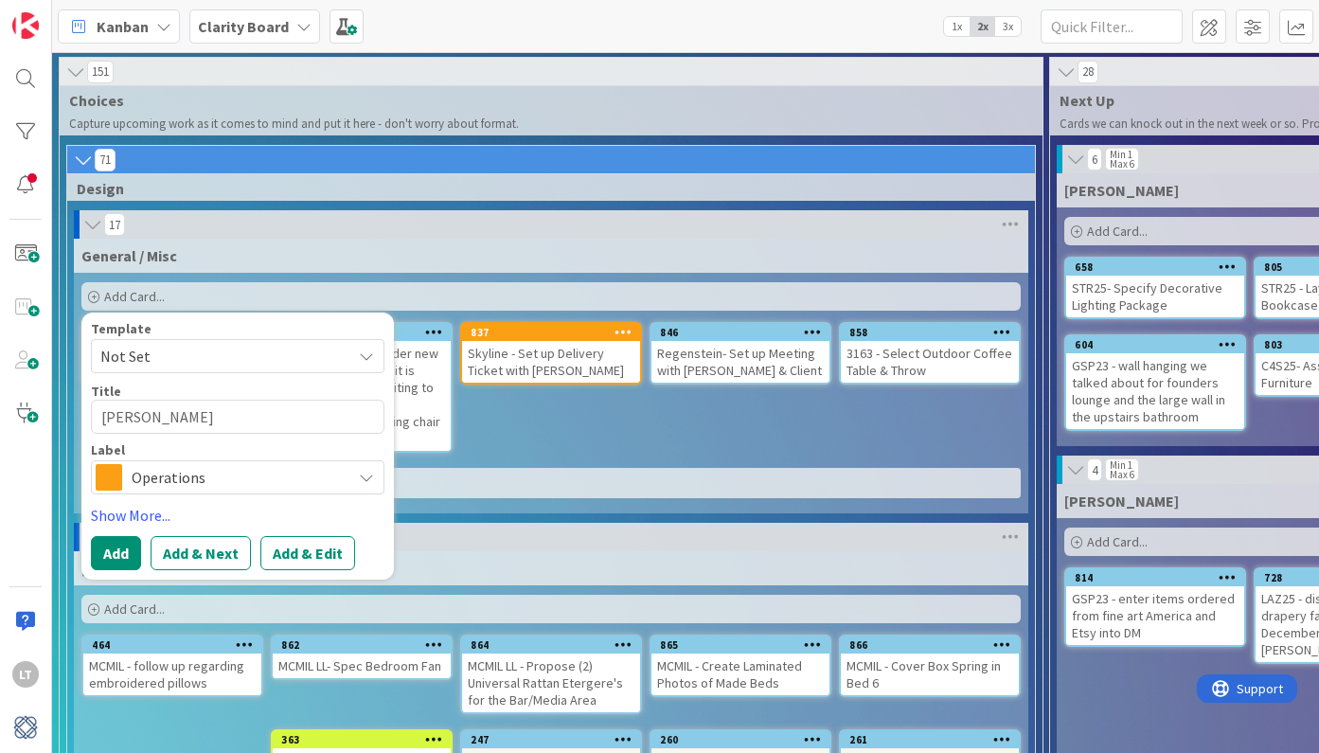
type textarea "x"
type textarea "[PERSON_NAME]"
type textarea "x"
type textarea "[PERSON_NAME] -"
type textarea "x"
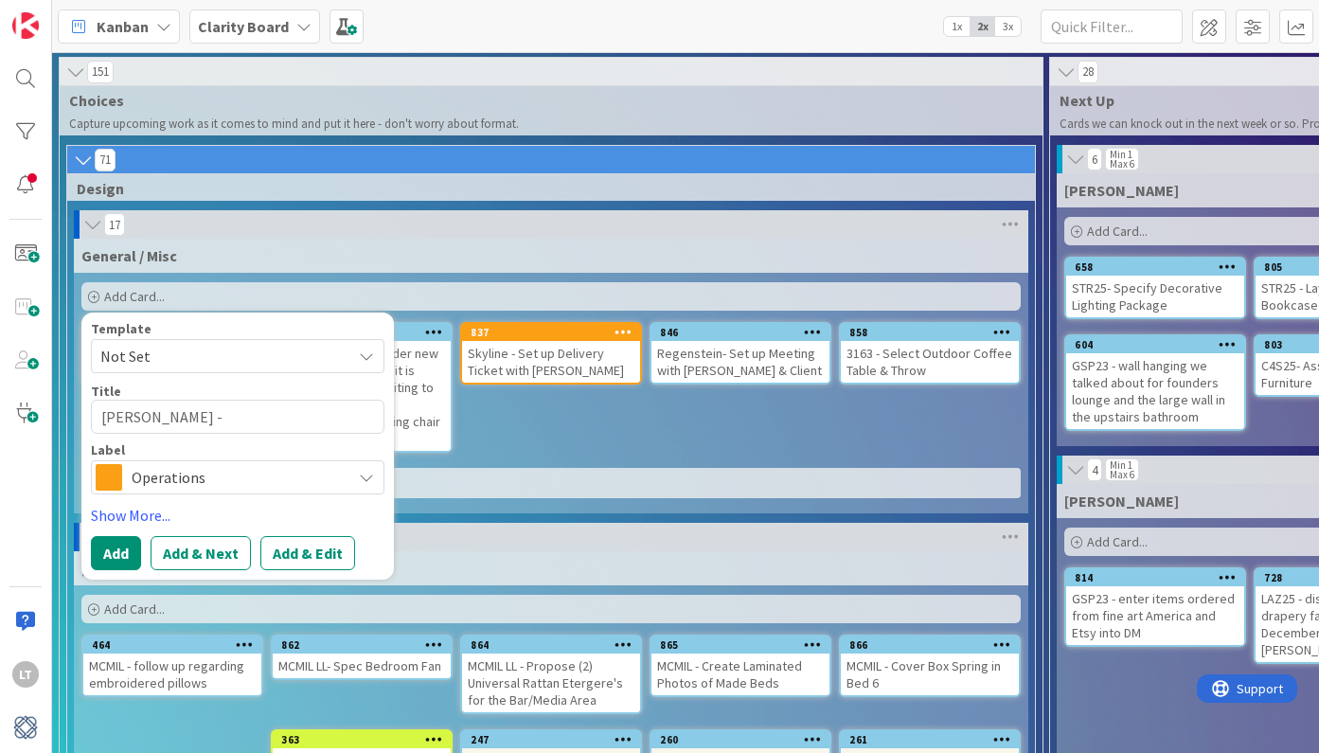
type textarea "[PERSON_NAME] -"
type textarea "x"
type textarea "[PERSON_NAME] - C"
type textarea "x"
type textarea "[PERSON_NAME] - CO"
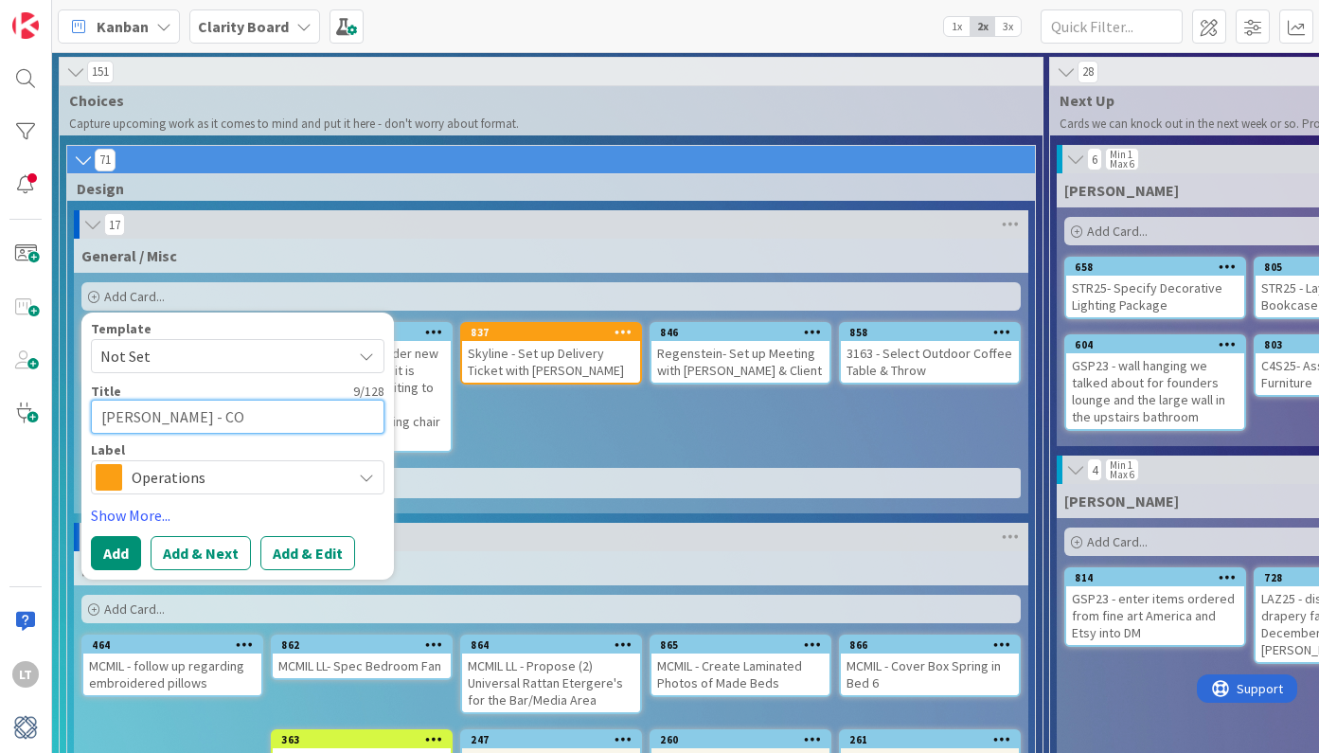
type textarea "x"
type textarea "[PERSON_NAME] - CON"
type textarea "x"
type textarea "[PERSON_NAME] - CO"
type textarea "x"
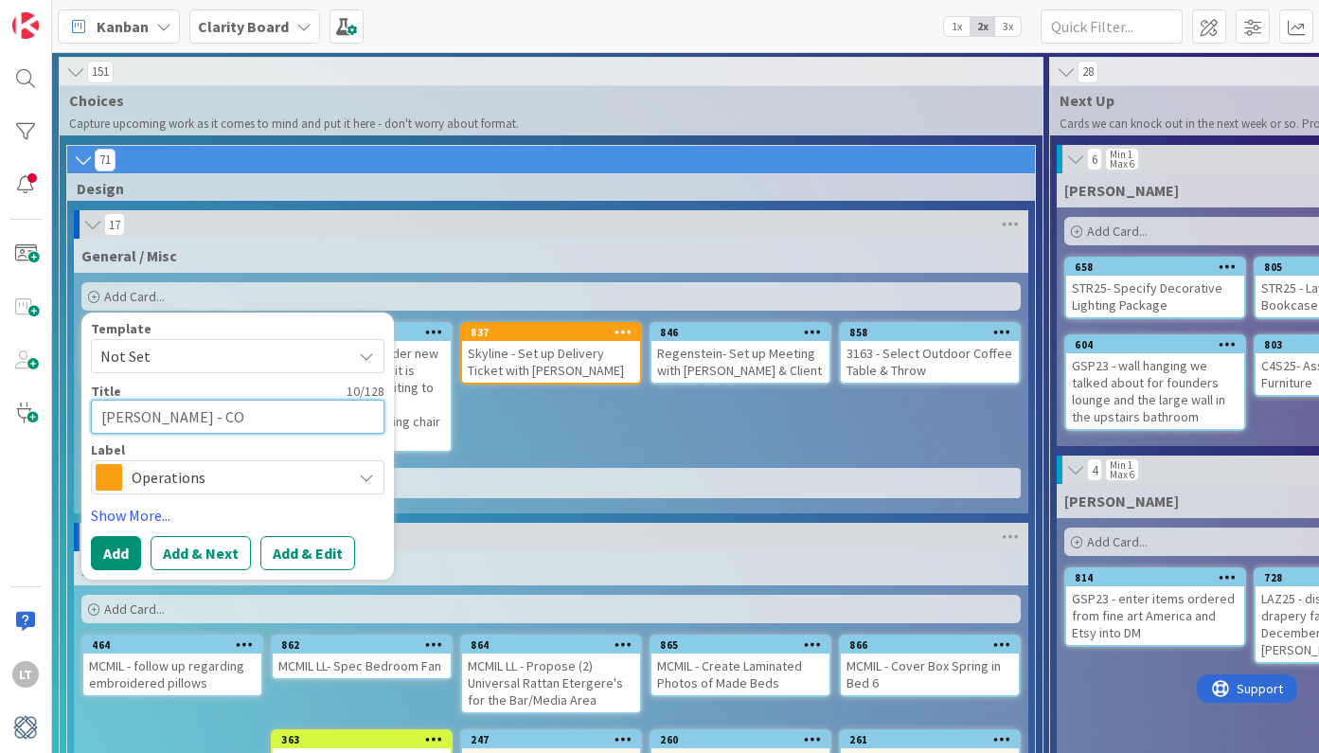
type textarea "[PERSON_NAME] - C"
type textarea "x"
type textarea "[PERSON_NAME] -"
type textarea "x"
type textarea "[PERSON_NAME] - c"
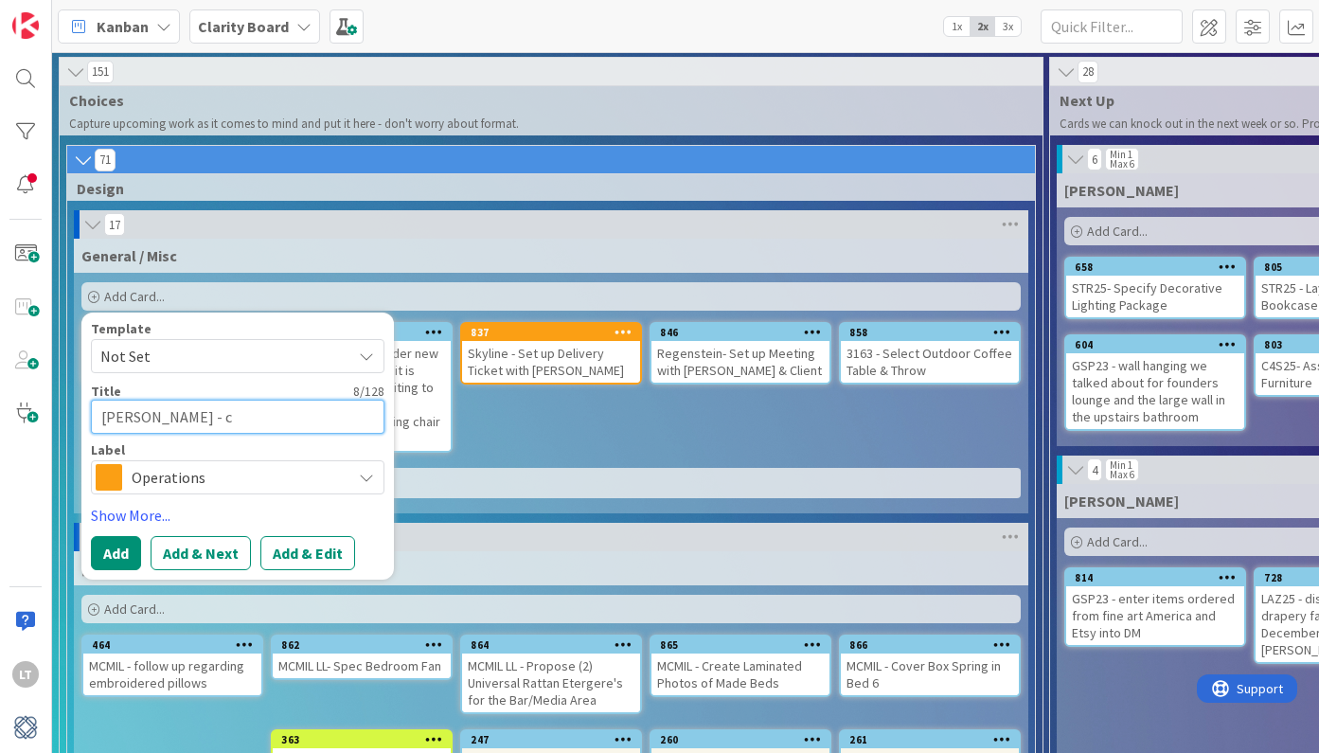
type textarea "x"
type textarea "[PERSON_NAME] - ch"
type textarea "x"
type textarea "[PERSON_NAME]"
type textarea "x"
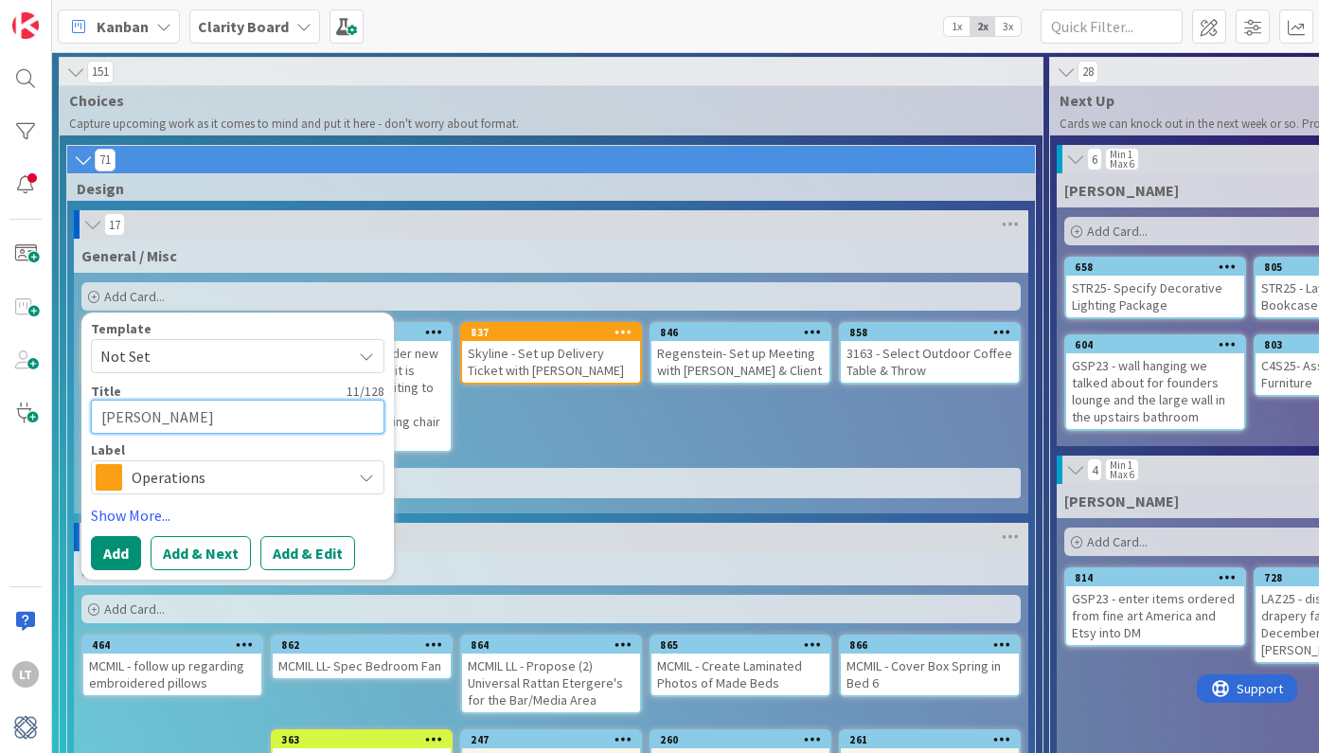
type textarea "[PERSON_NAME]"
type textarea "x"
type textarea "[PERSON_NAME] - choos"
type textarea "x"
type textarea "[PERSON_NAME] - choose"
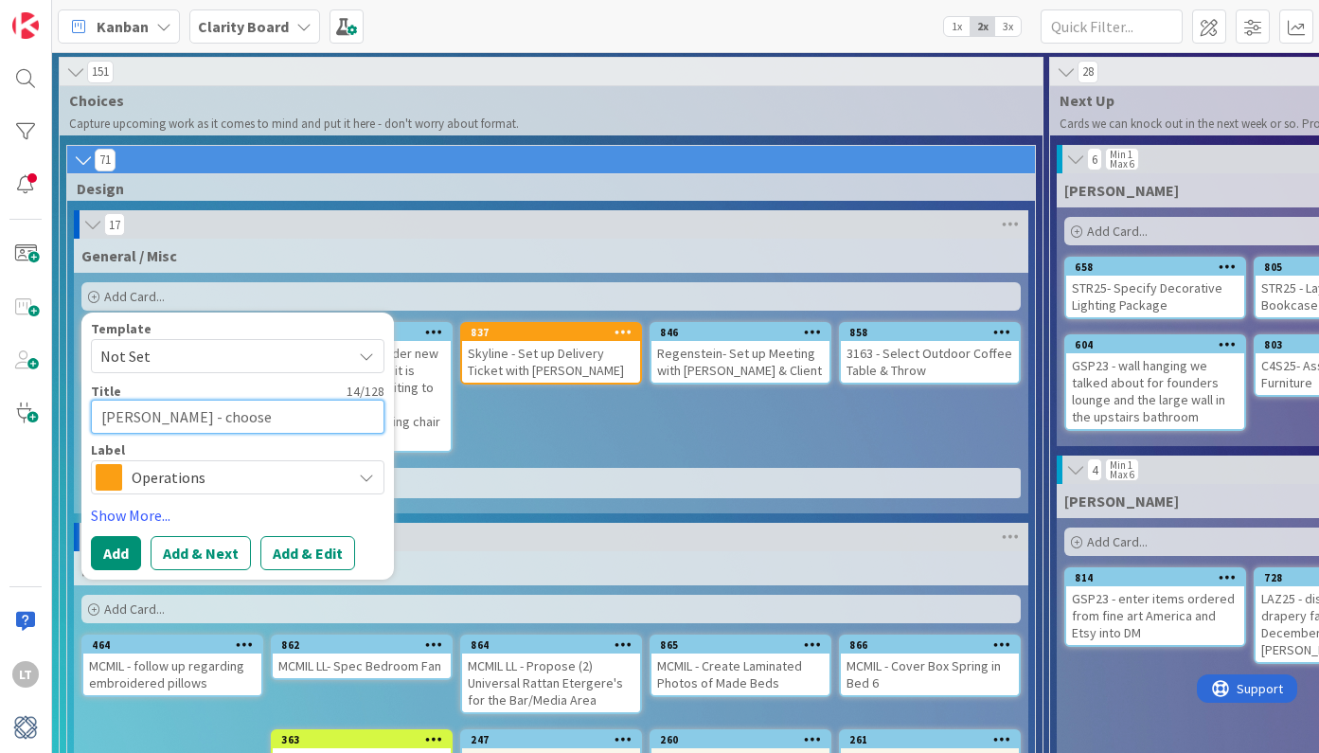
type textarea "x"
type textarea "[PERSON_NAME] - choose"
type textarea "x"
type textarea "[PERSON_NAME] - choose c"
type textarea "x"
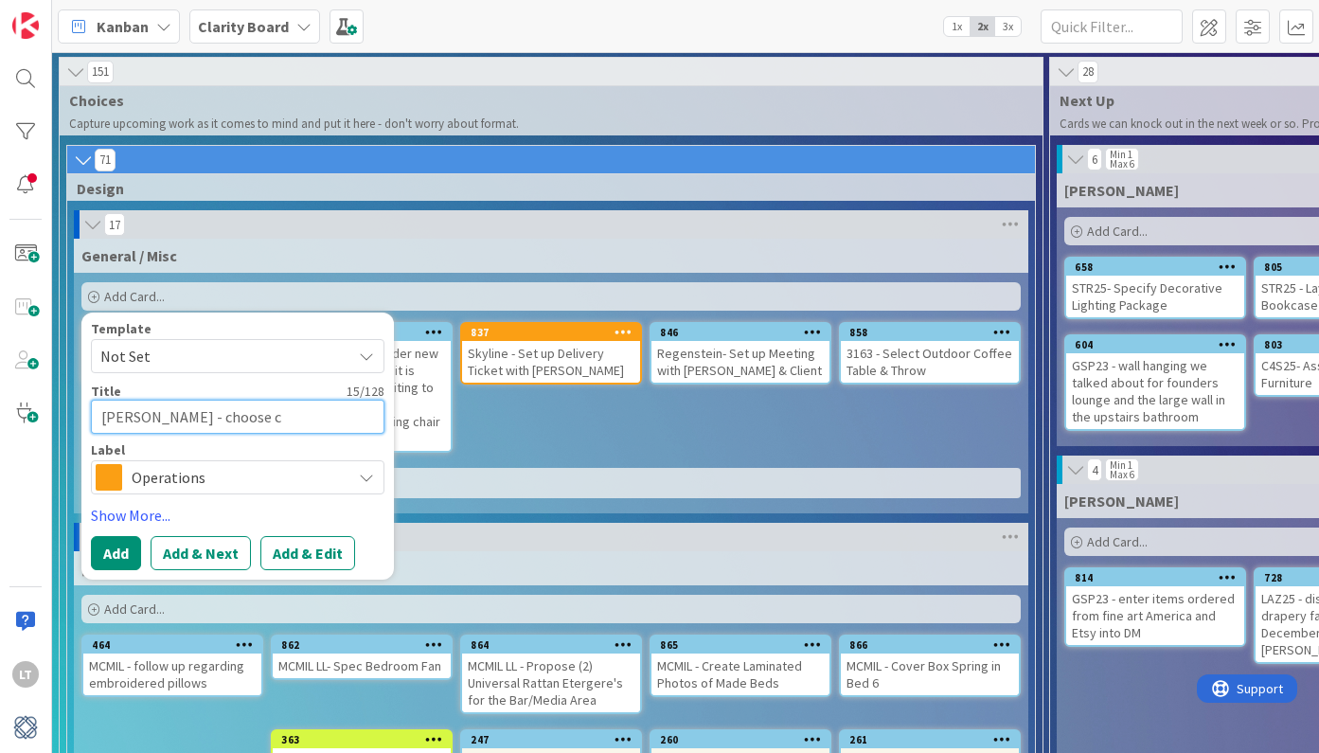
type textarea "[PERSON_NAME] - choose co"
type textarea "x"
type textarea "[PERSON_NAME] - choose con"
type textarea "x"
type textarea "[PERSON_NAME] - choose cons"
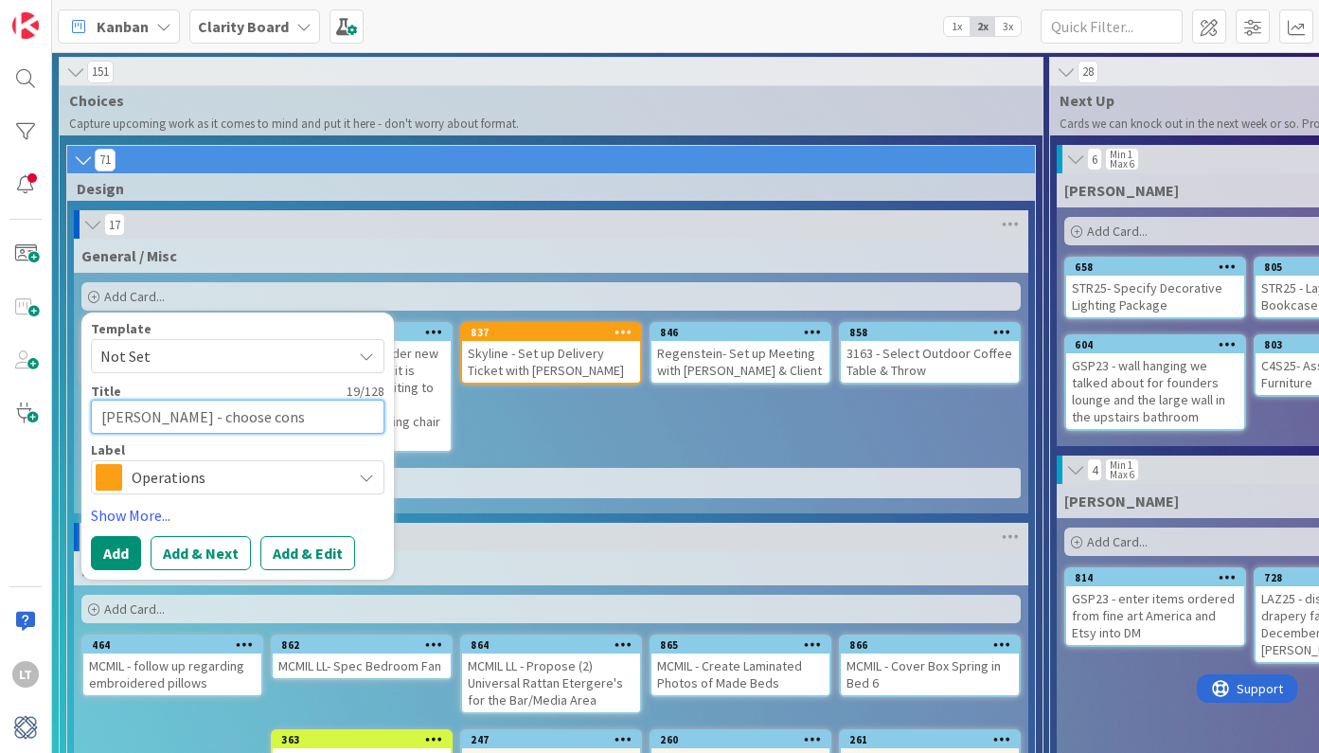
type textarea "x"
type textarea "[PERSON_NAME] - choose conso"
type textarea "x"
type textarea "[PERSON_NAME] - choose consol"
type textarea "x"
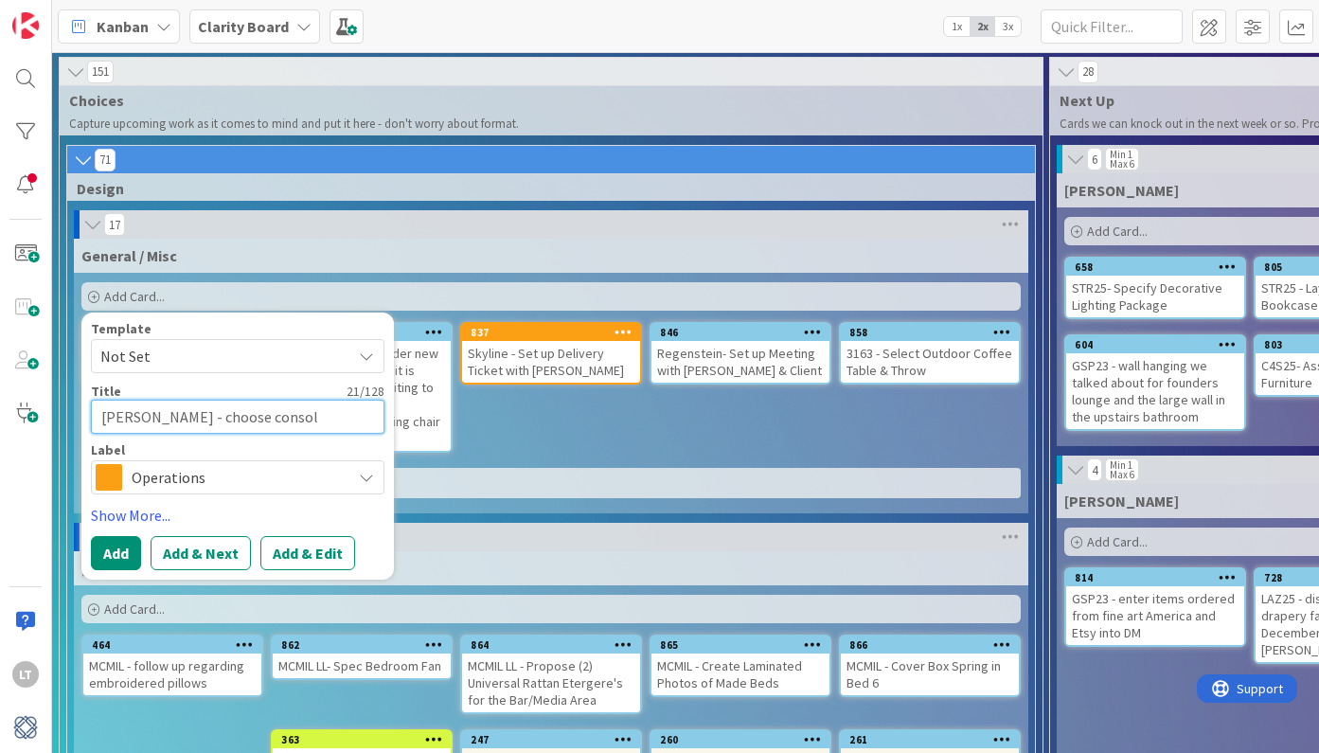
type textarea "[PERSON_NAME] - choose console"
type textarea "x"
type textarea "[PERSON_NAME] - choose console"
type textarea "x"
type textarea "[PERSON_NAME] - choose console t"
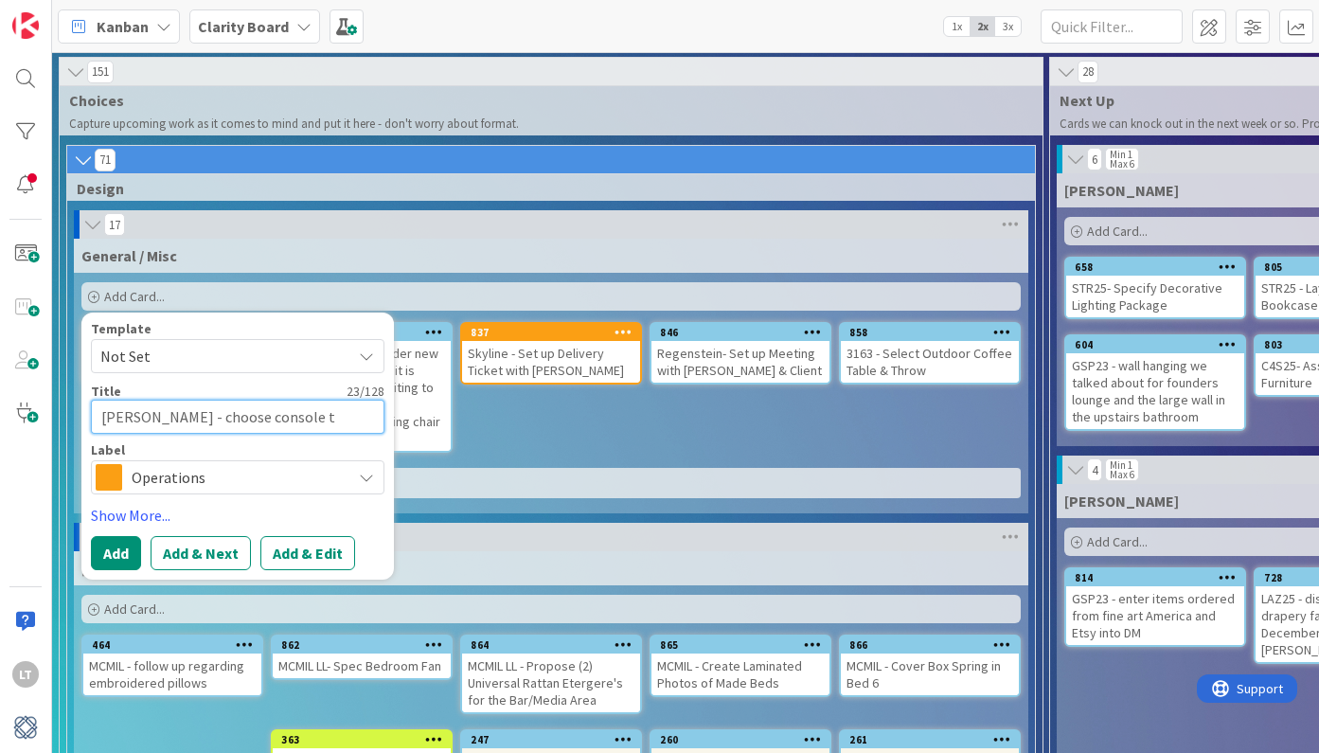
type textarea "x"
type textarea "[PERSON_NAME] - choose console ta"
type textarea "x"
type textarea "[PERSON_NAME] - choose console tal"
type textarea "x"
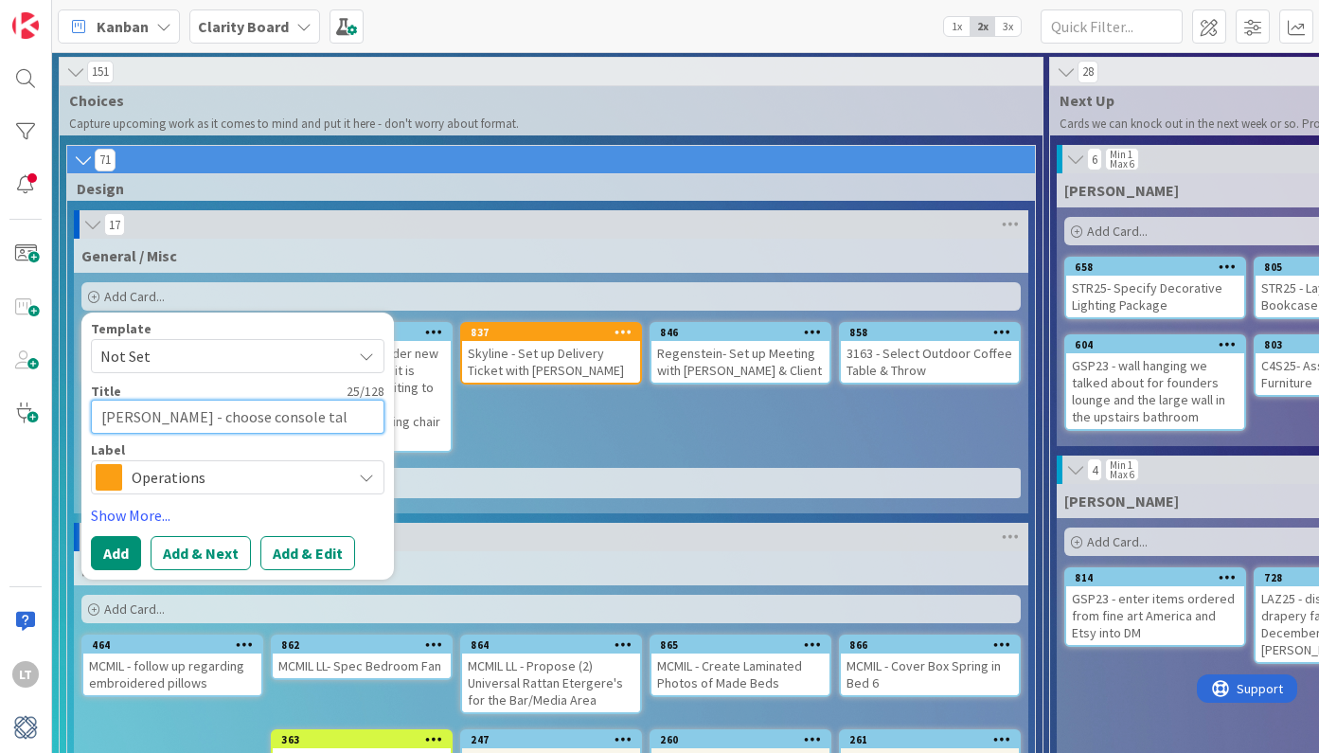
type textarea "[PERSON_NAME] - choose console talb"
type textarea "x"
type textarea "[PERSON_NAME] - choose console talbe"
type textarea "x"
type textarea "[PERSON_NAME] - choose console table"
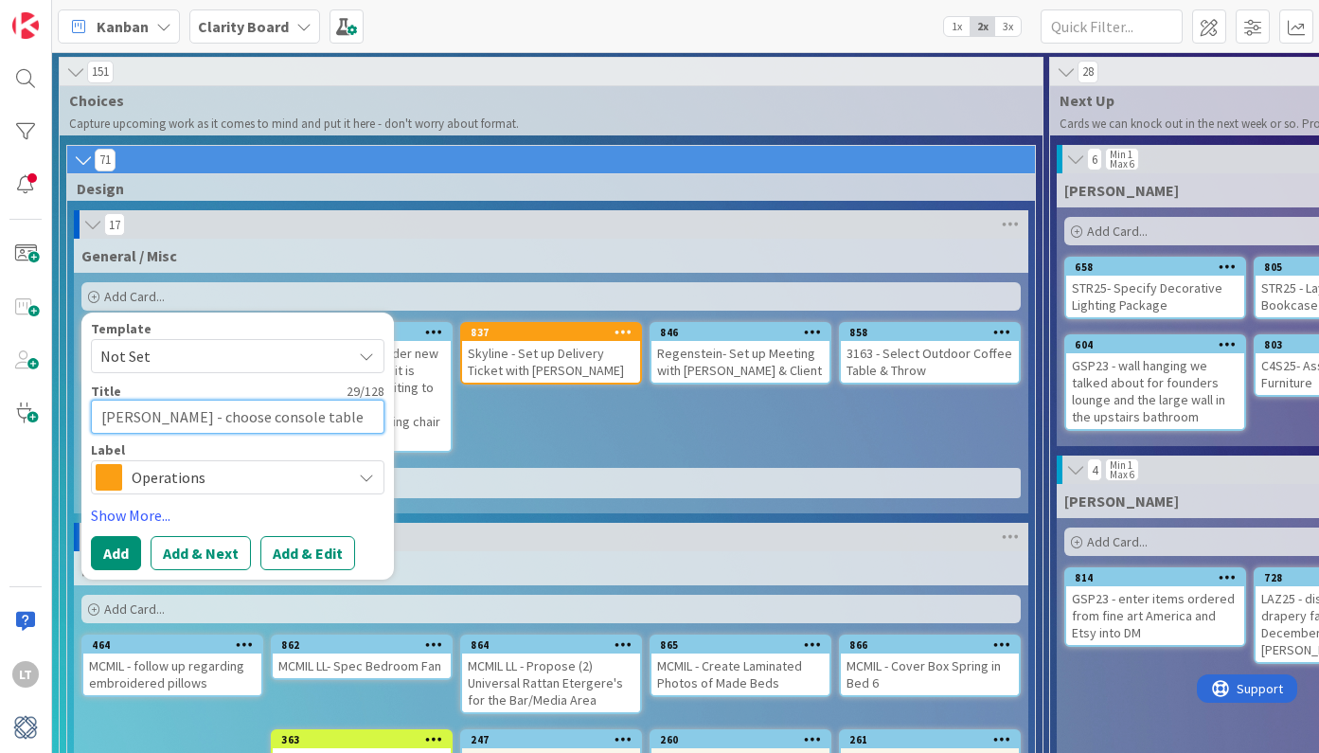
type textarea "x"
type textarea "[PERSON_NAME] - choose console table"
type textarea "x"
type textarea "[PERSON_NAME] - choose console tabl"
type textarea "x"
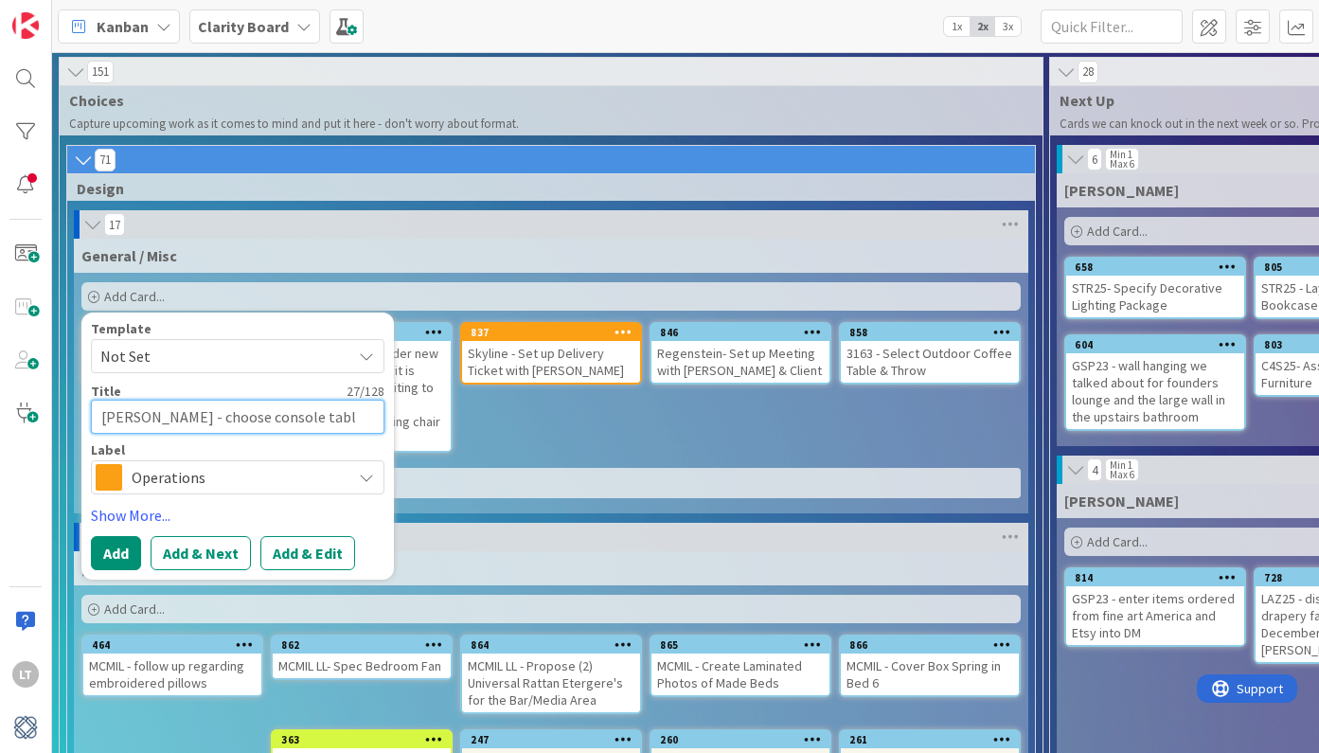
type textarea "[PERSON_NAME] - choose console tabl"
type textarea "x"
type textarea "[PERSON_NAME] - choose console tabl"
type textarea "x"
type textarea "[PERSON_NAME] - choose console table"
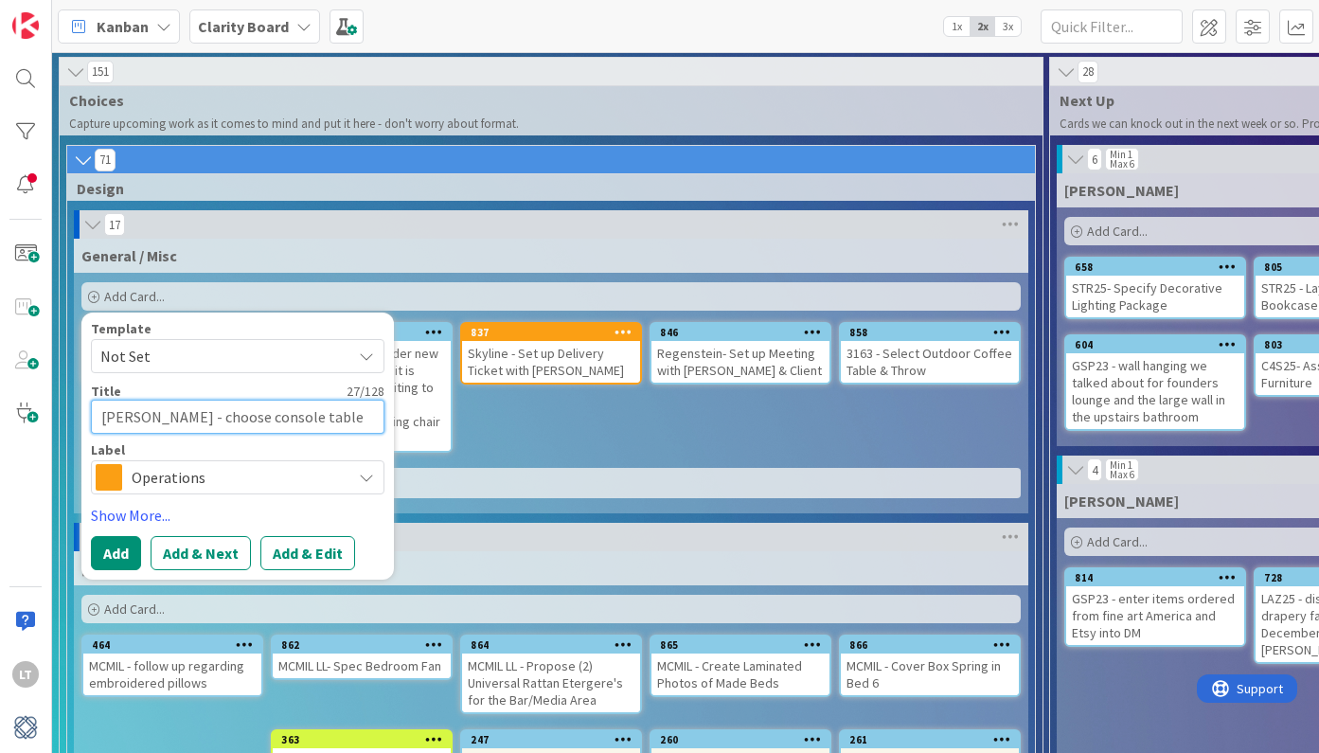
type textarea "x"
type textarea "[PERSON_NAME] - choose console table"
type textarea "x"
type textarea "[PERSON_NAME] - choose console table f"
type textarea "x"
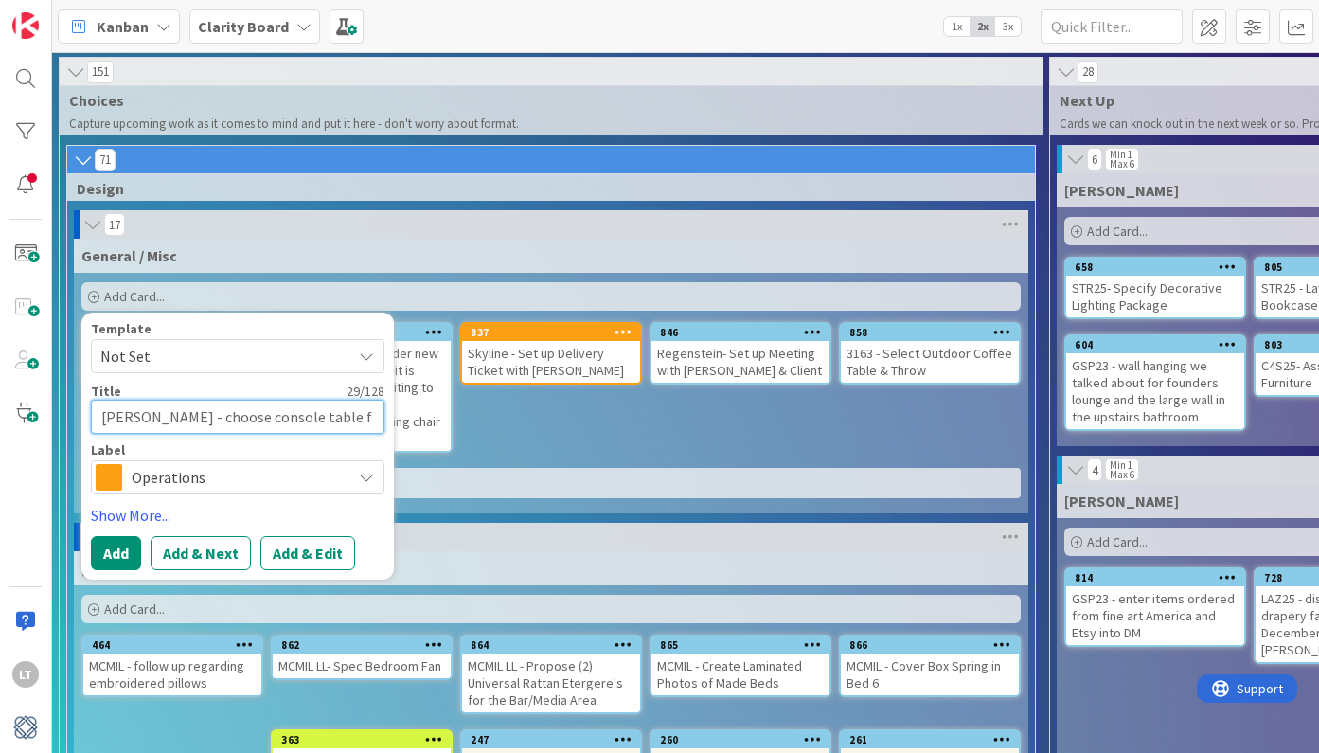
type textarea "[PERSON_NAME] - choose console table fo"
type textarea "x"
type textarea "[PERSON_NAME] - choose console table for"
type textarea "x"
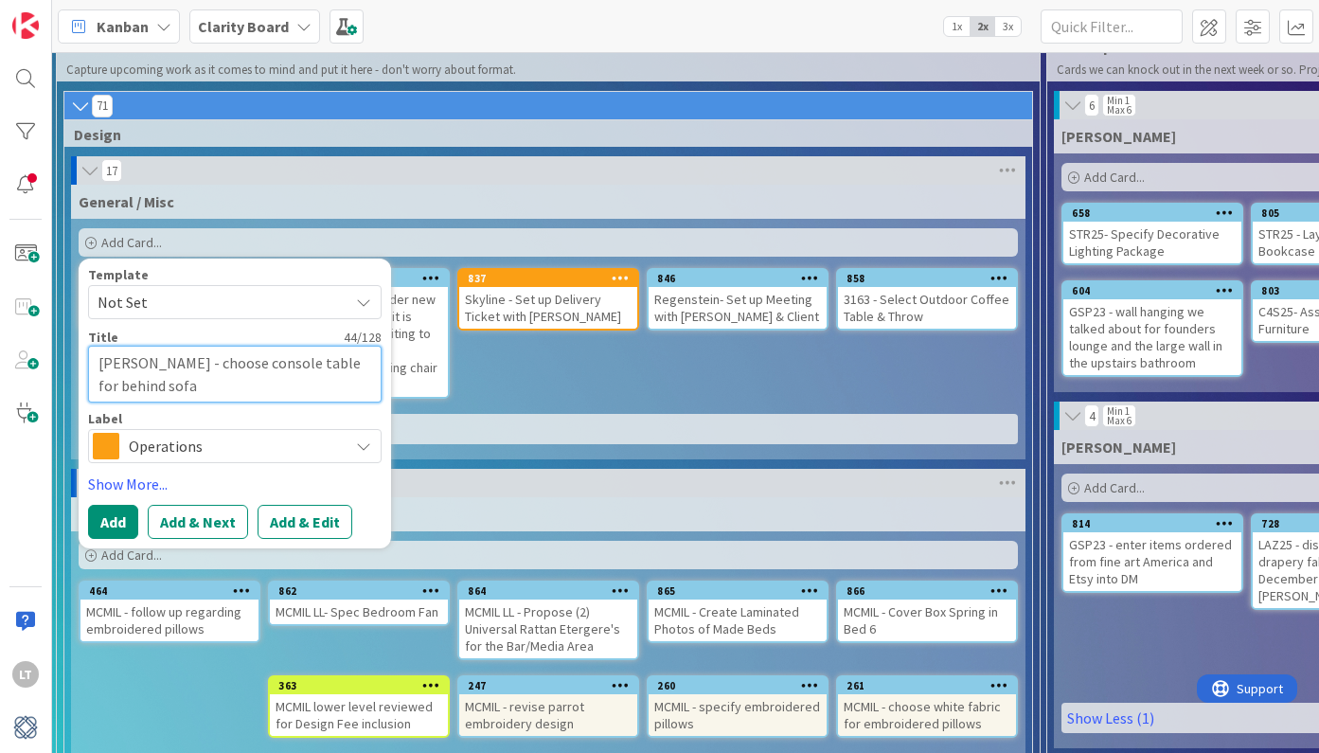
scroll to position [65, 3]
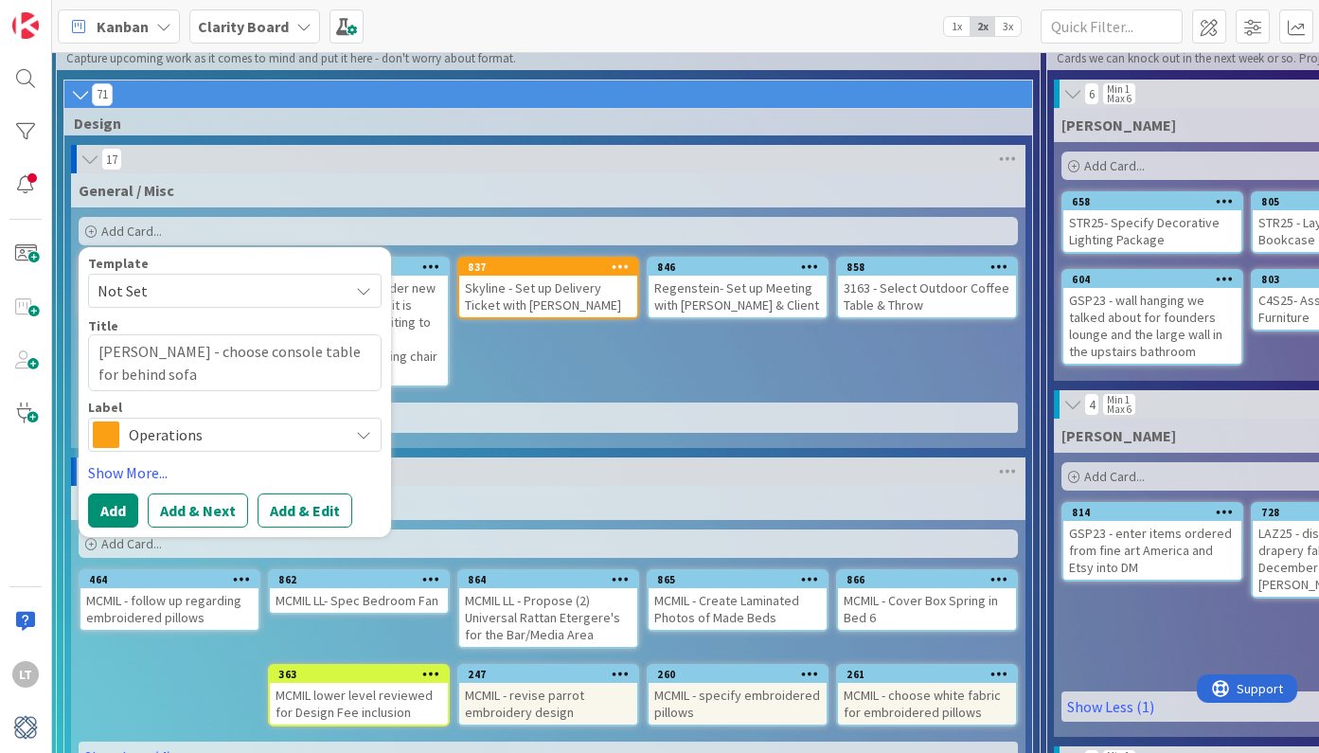
click at [198, 435] on span "Operations" at bounding box center [234, 434] width 210 height 27
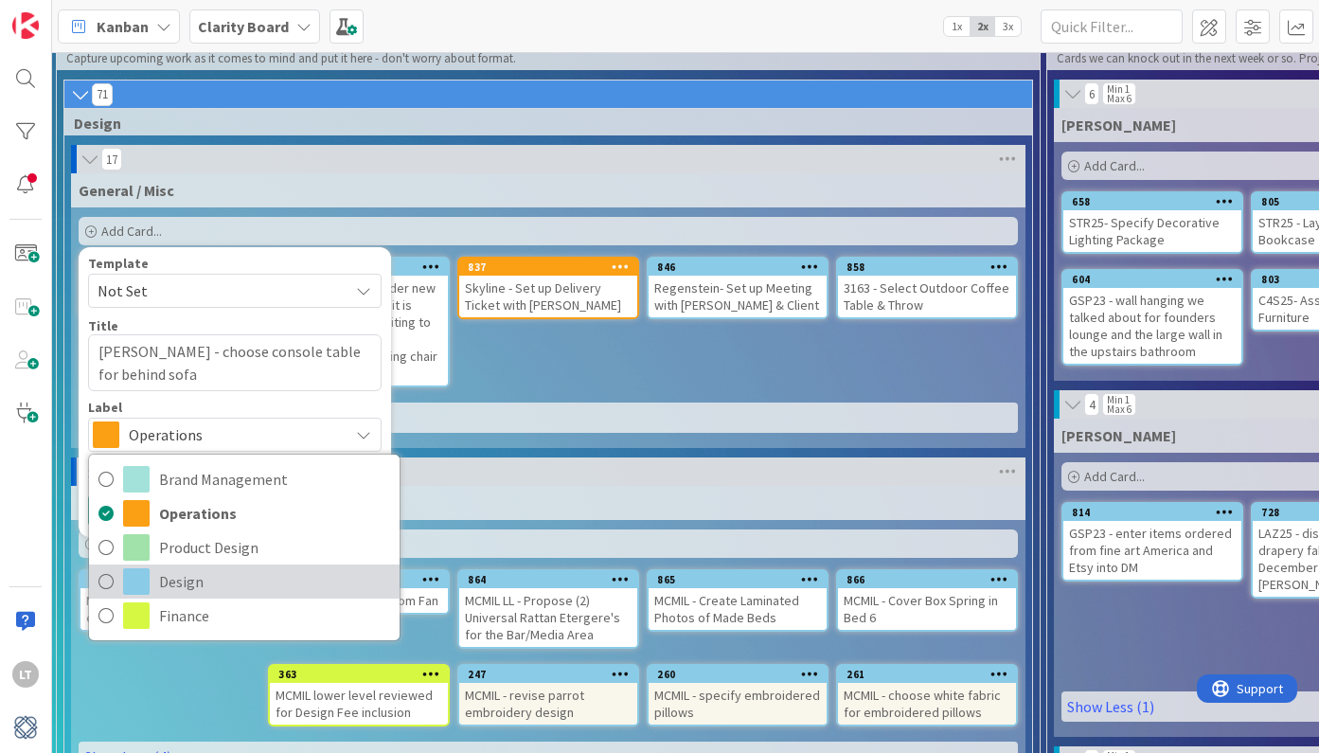
click at [110, 589] on icon at bounding box center [105, 581] width 15 height 28
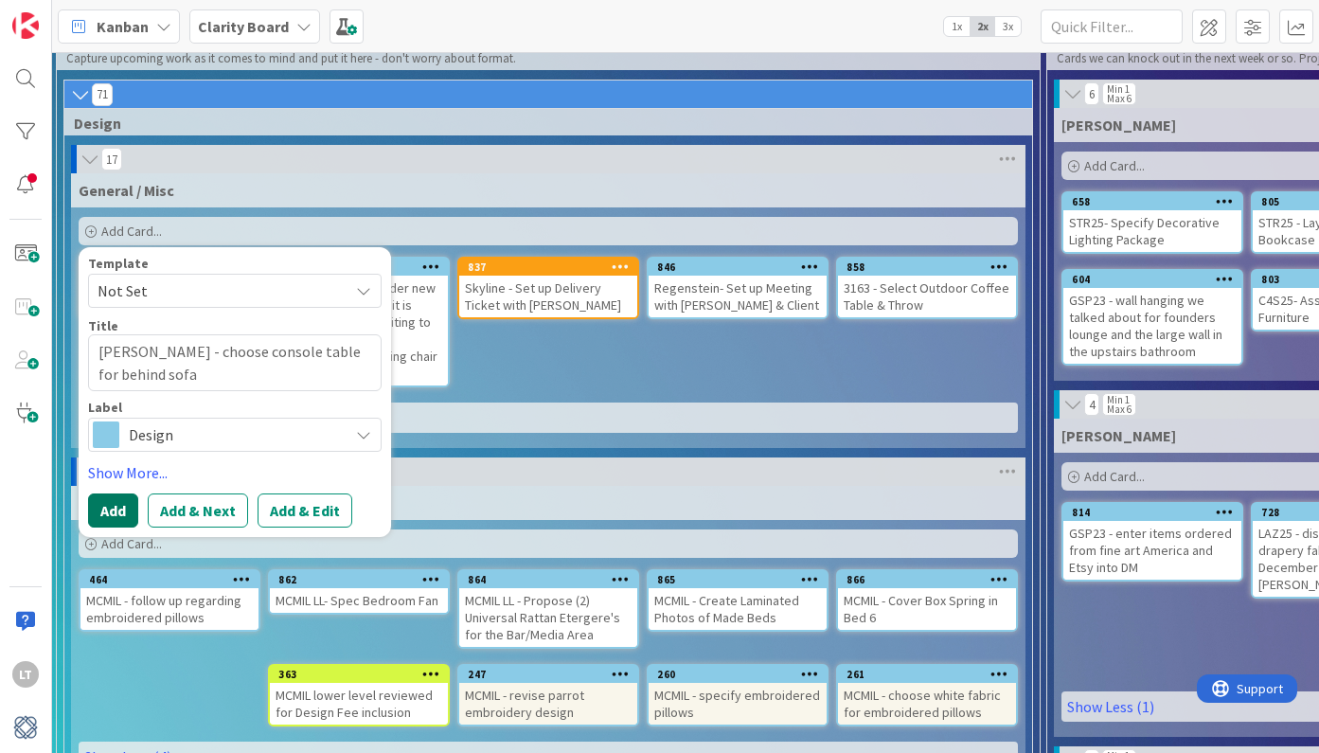
click at [125, 519] on button "Add" at bounding box center [113, 510] width 50 height 34
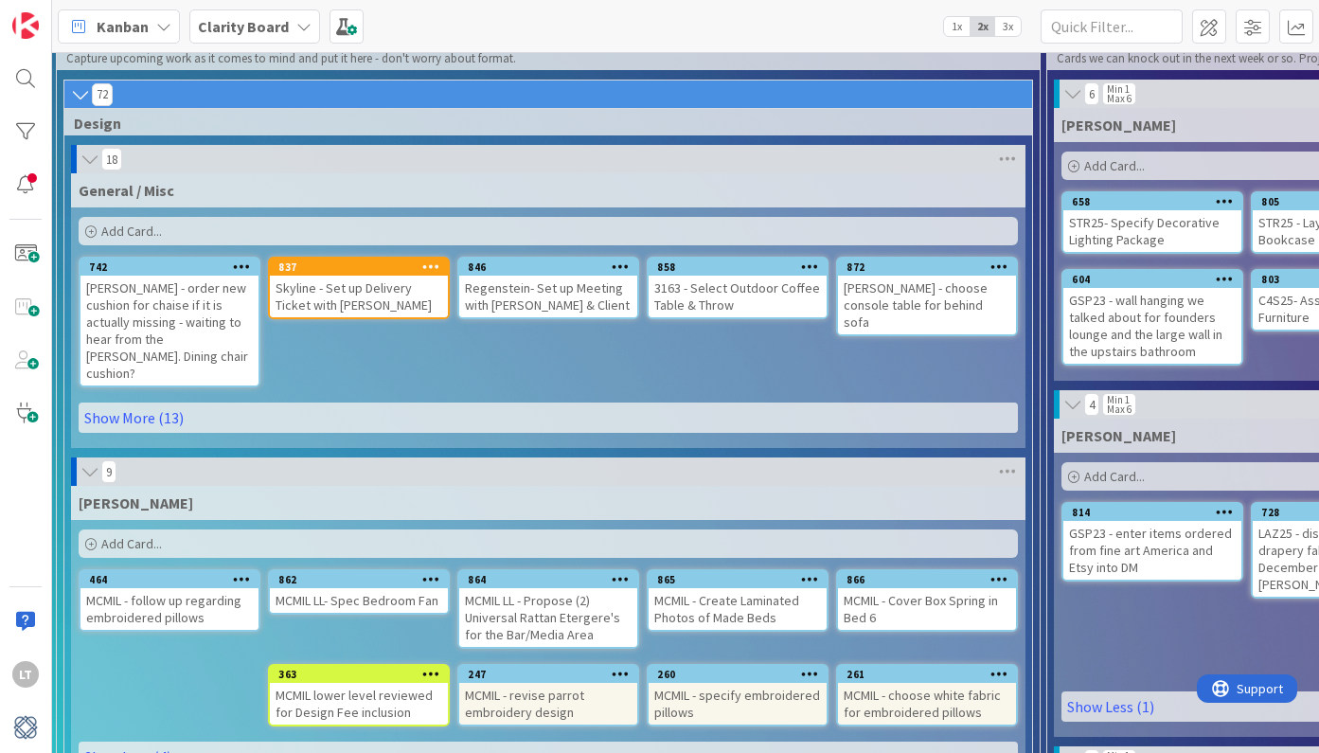
click at [151, 231] on span "Add Card..." at bounding box center [131, 231] width 61 height 17
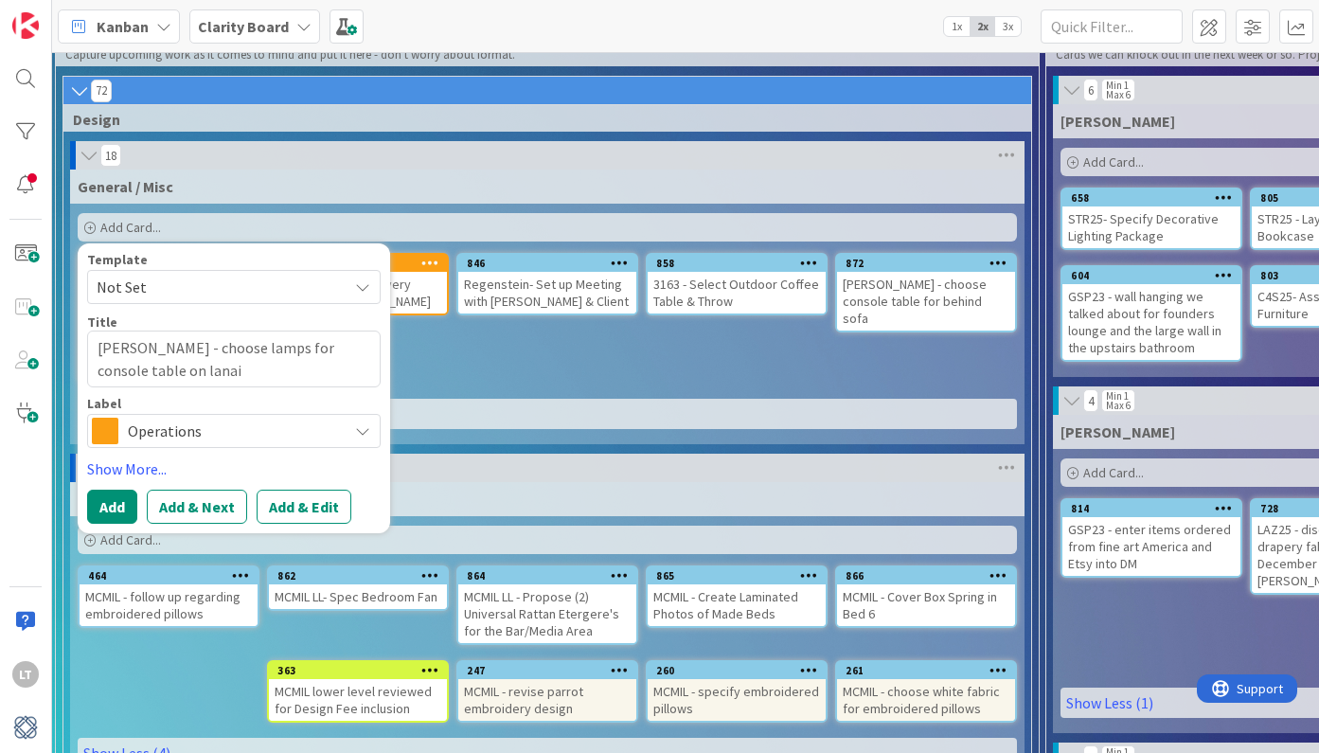
click at [140, 440] on span "Operations" at bounding box center [233, 431] width 210 height 27
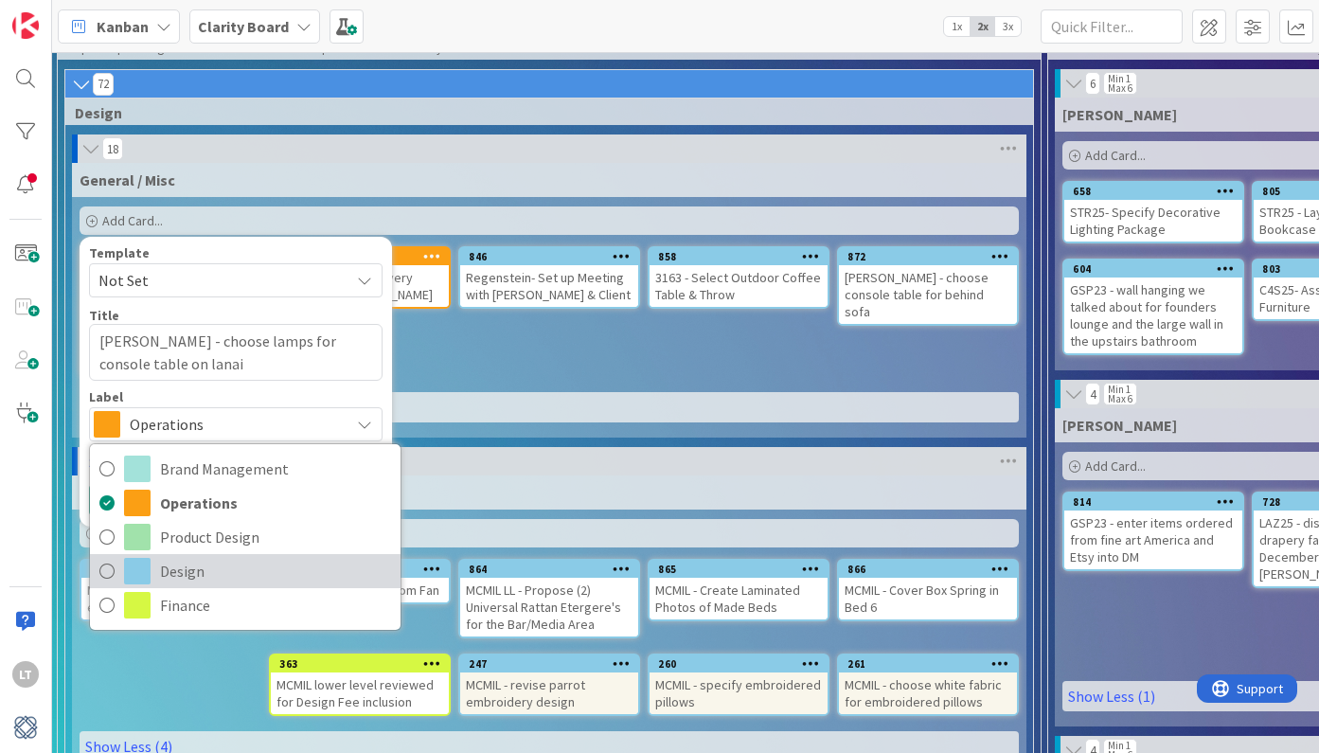
click at [164, 573] on span "Design" at bounding box center [275, 571] width 231 height 28
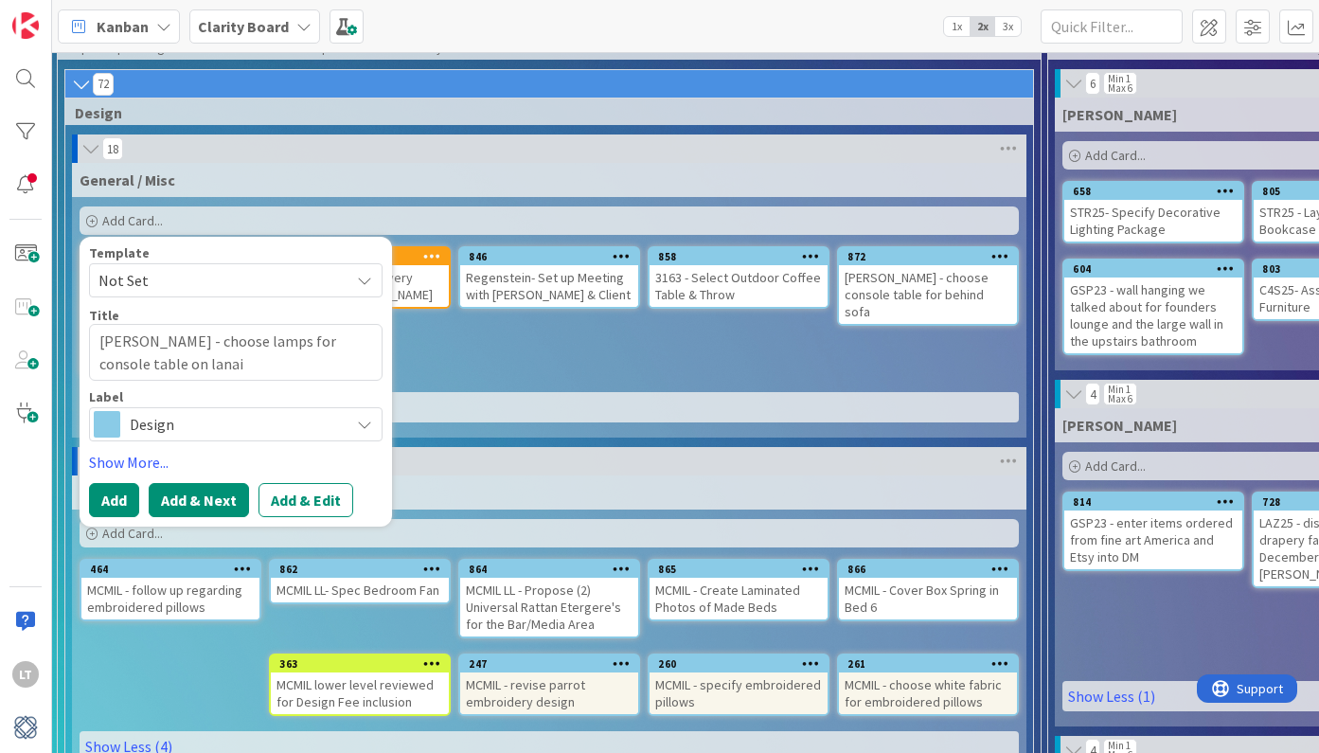
click at [196, 495] on button "Add & Next" at bounding box center [199, 500] width 100 height 34
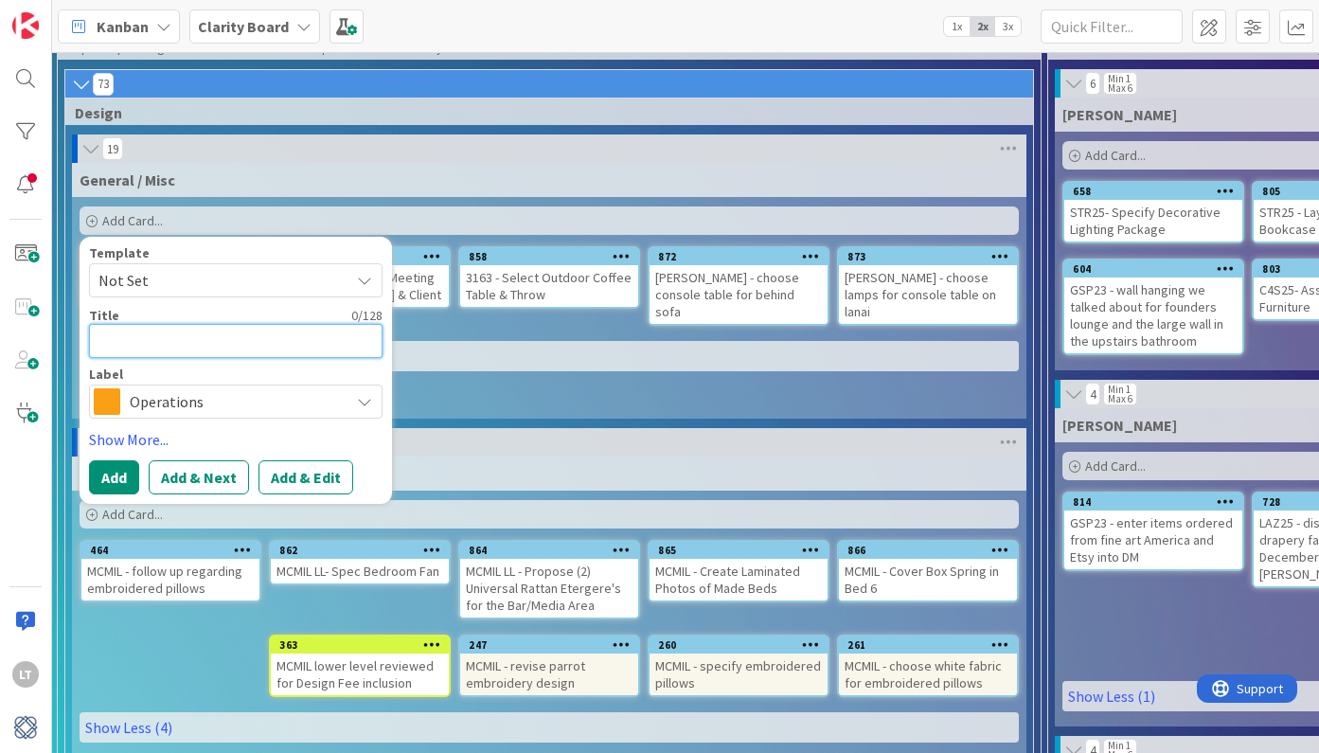
click at [143, 336] on textarea at bounding box center [236, 341] width 294 height 34
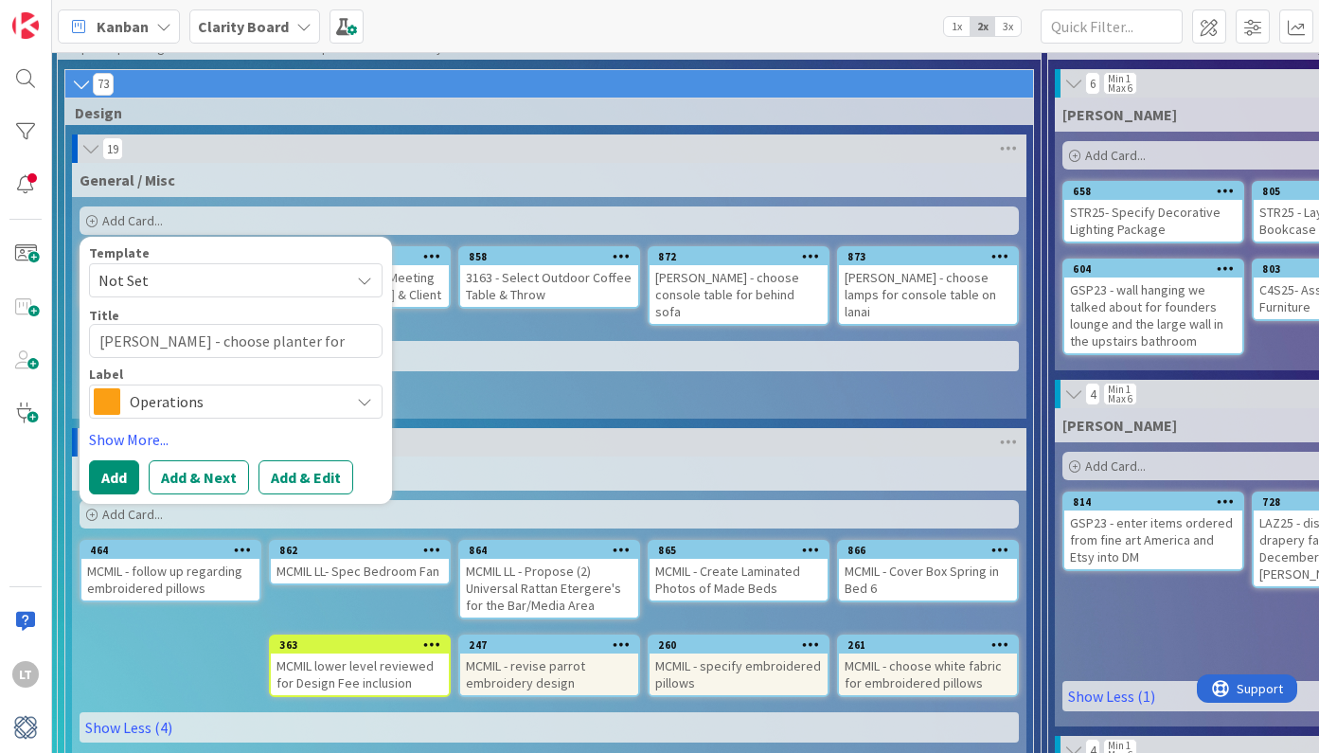
click at [168, 409] on span "Operations" at bounding box center [235, 401] width 210 height 27
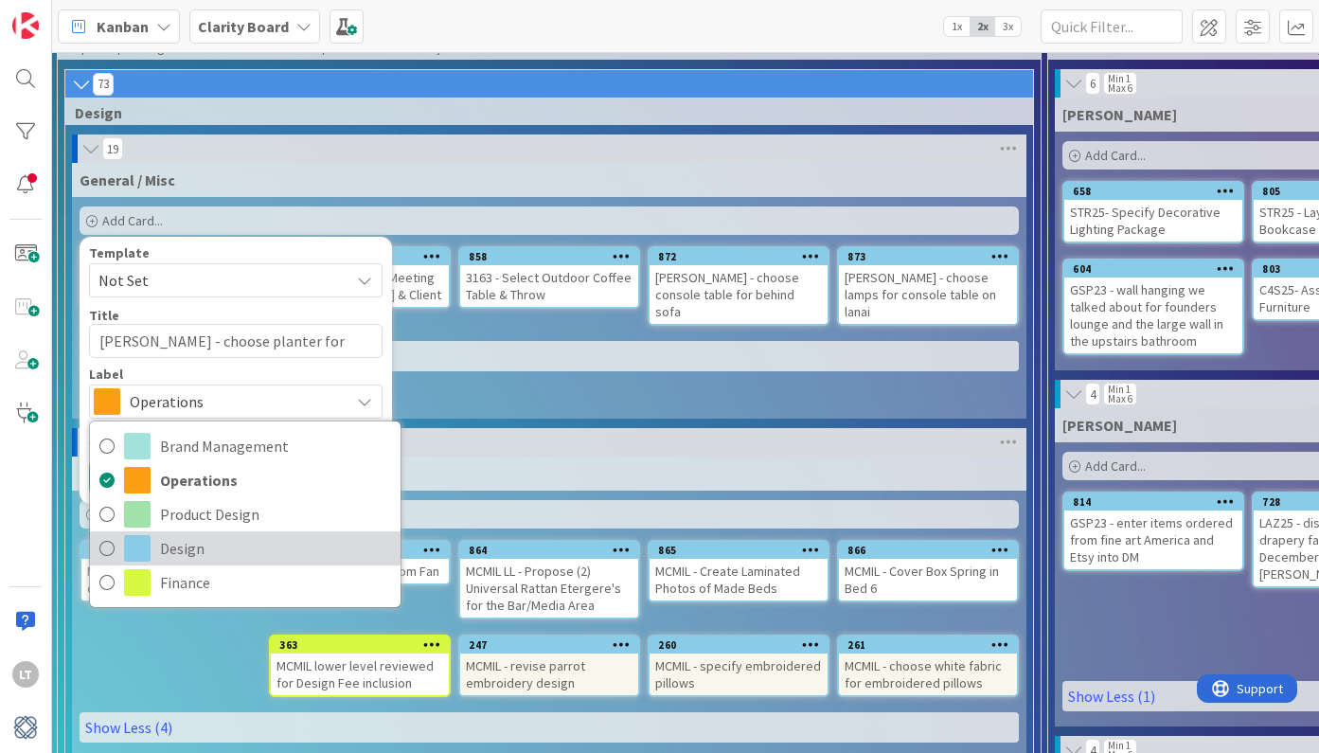
click at [173, 542] on span "Design" at bounding box center [275, 548] width 231 height 28
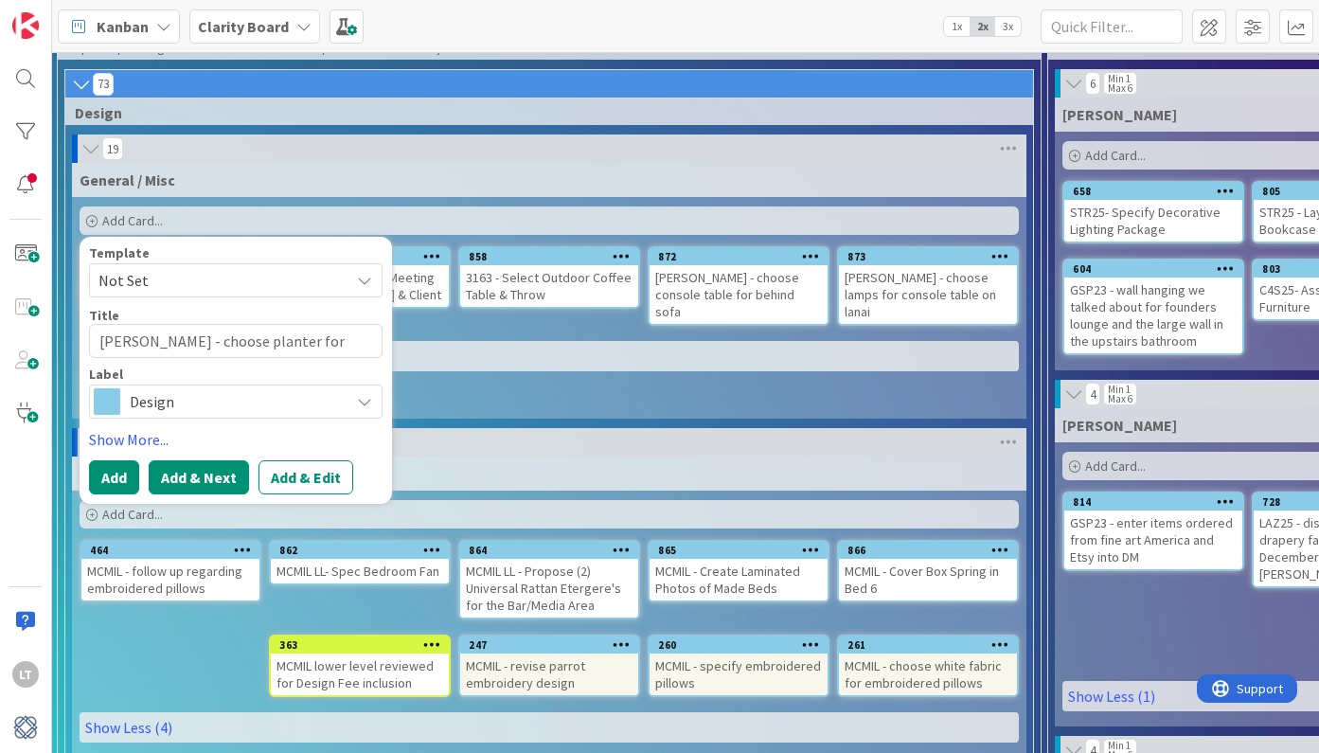
click at [198, 472] on button "Add & Next" at bounding box center [199, 477] width 100 height 34
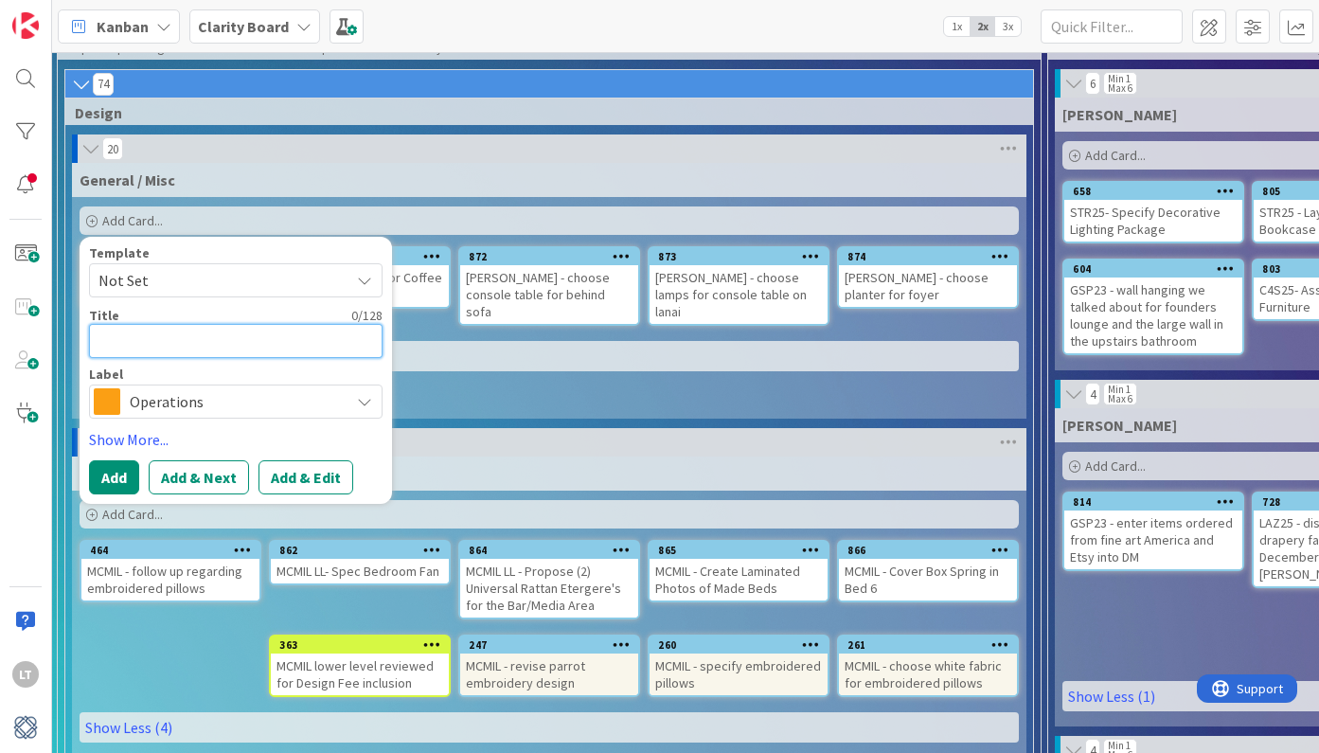
click at [132, 343] on textarea at bounding box center [236, 341] width 294 height 34
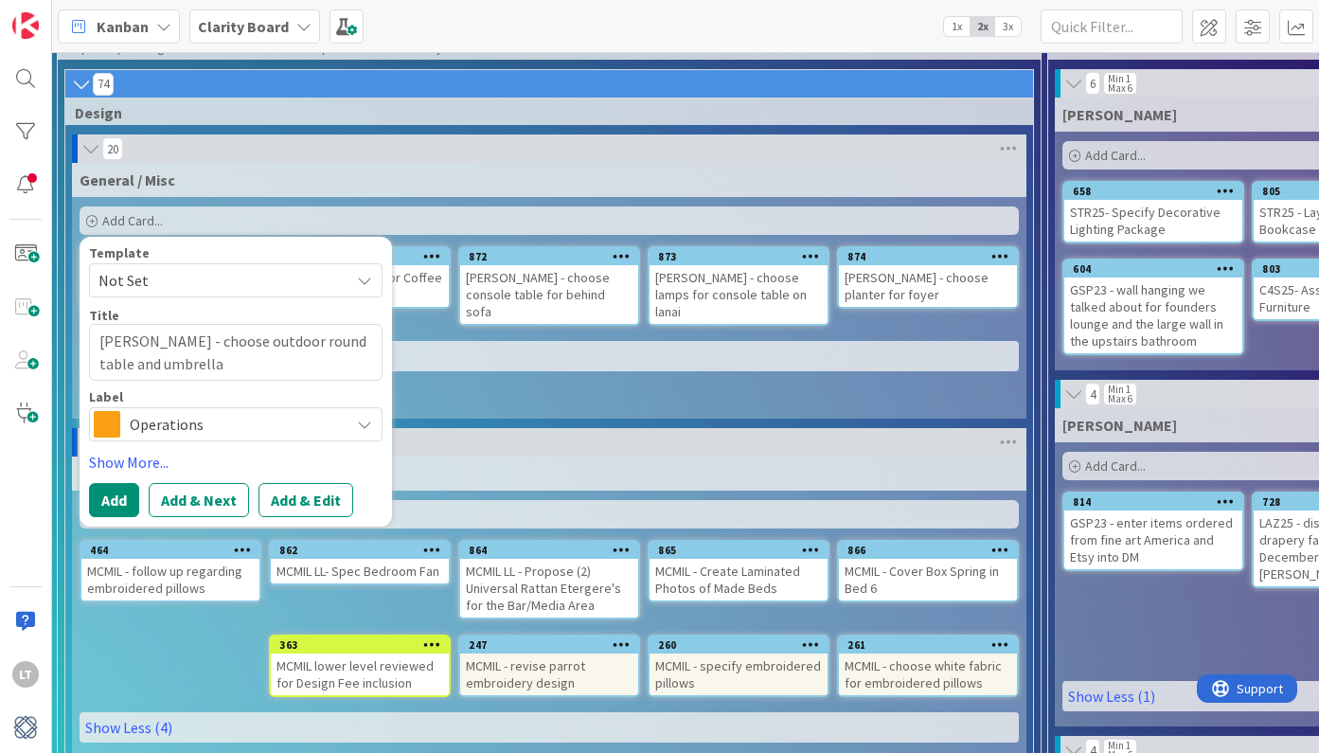
click at [135, 431] on span "Operations" at bounding box center [235, 424] width 210 height 27
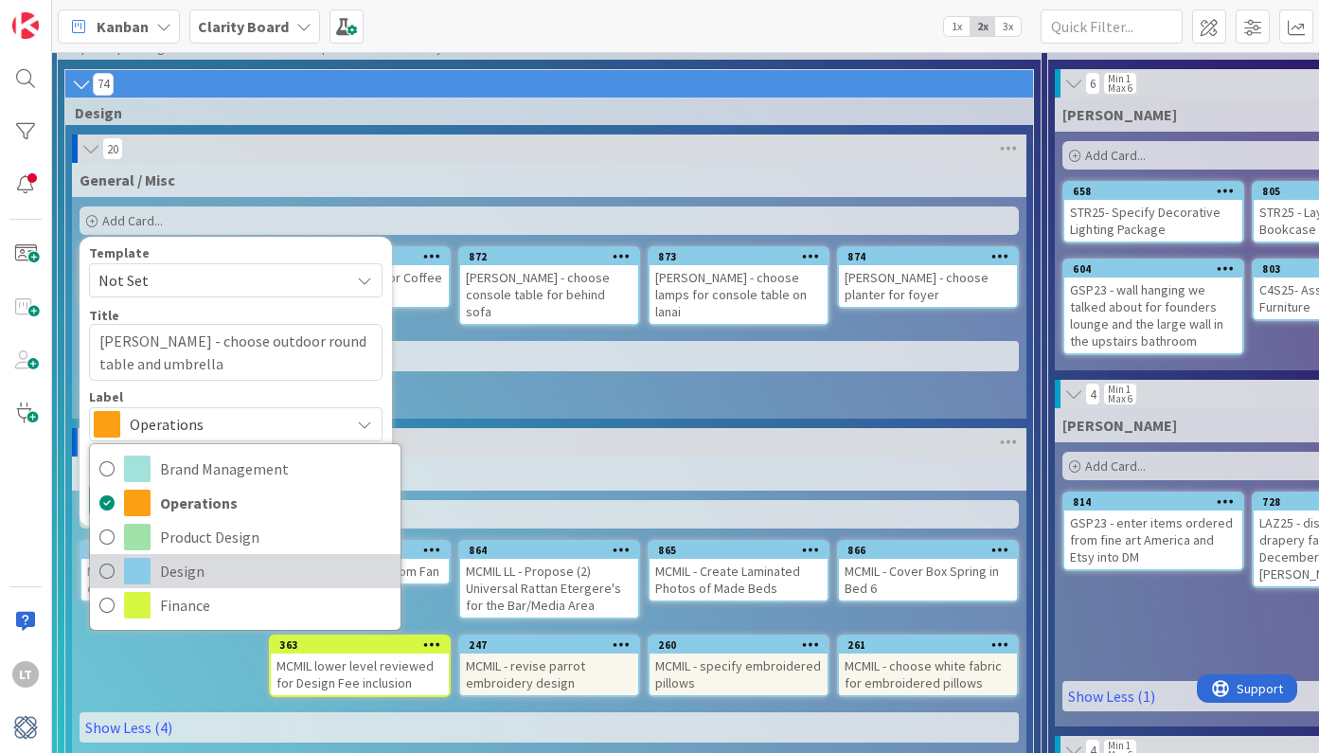
click at [116, 564] on link "Design" at bounding box center [245, 571] width 311 height 34
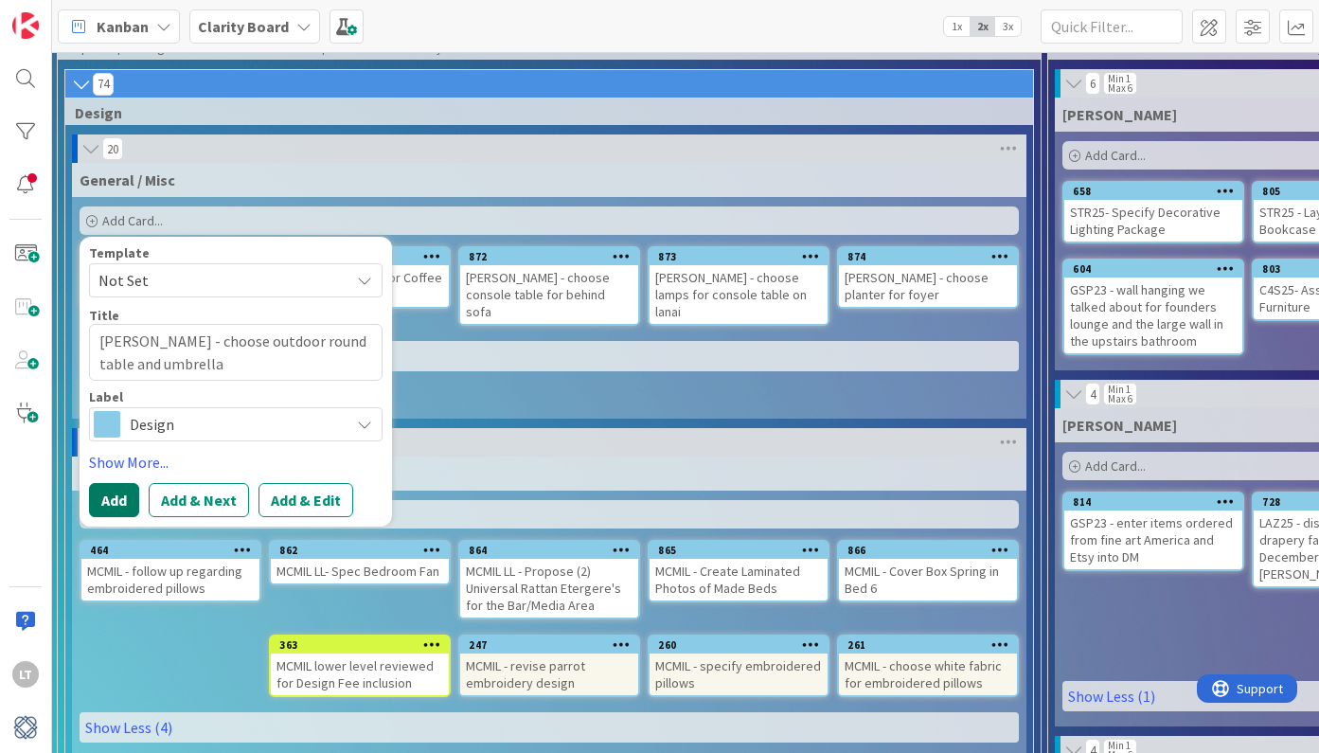
click at [124, 505] on button "Add" at bounding box center [114, 500] width 50 height 34
